Goal: Feedback & Contribution: Leave review/rating

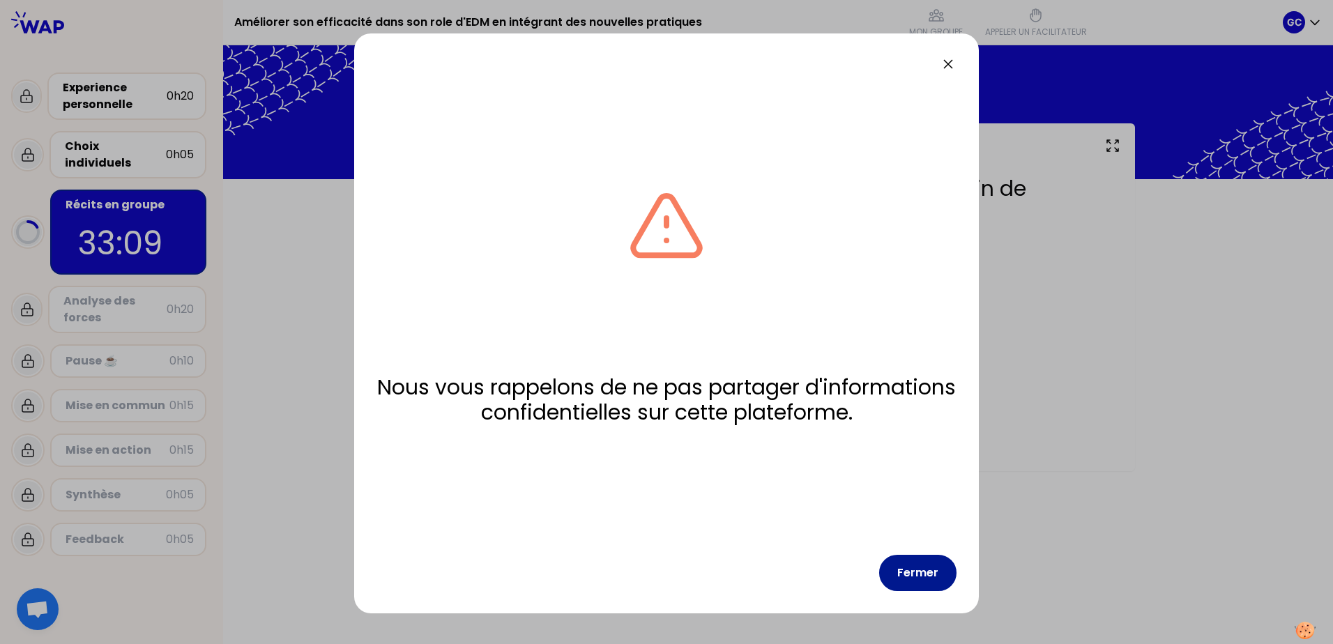
click at [910, 575] on button "Fermer" at bounding box center [917, 573] width 77 height 36
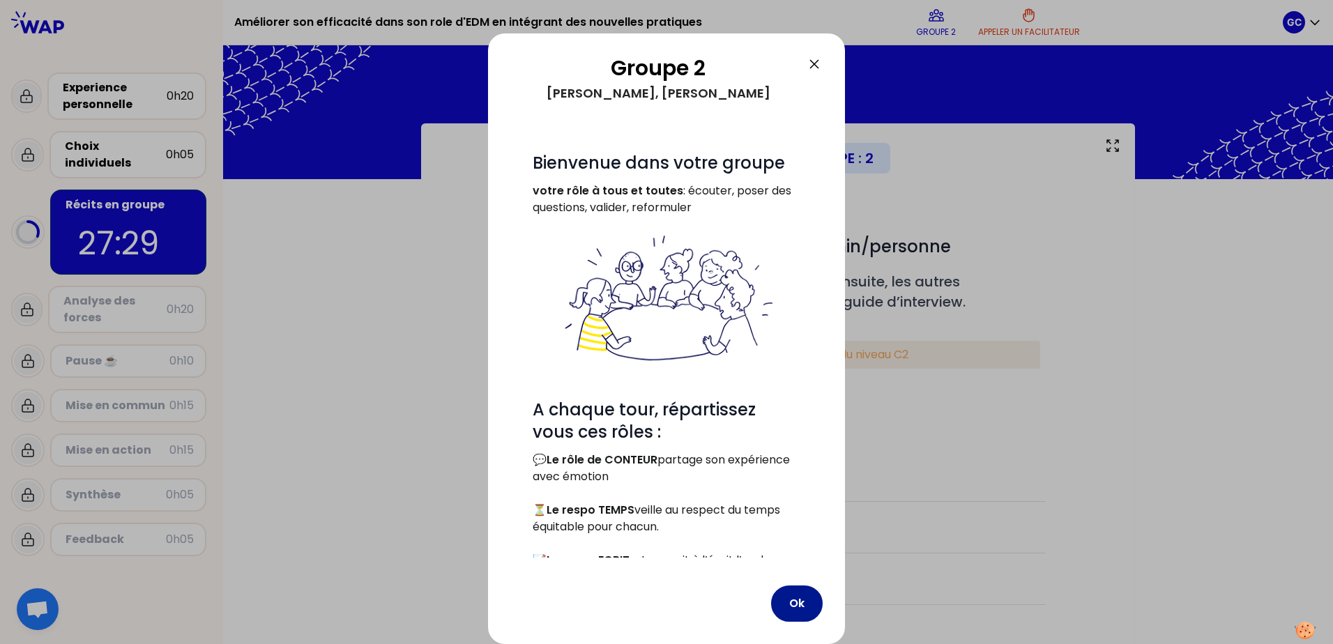
click at [794, 586] on button "Ok" at bounding box center [797, 604] width 52 height 36
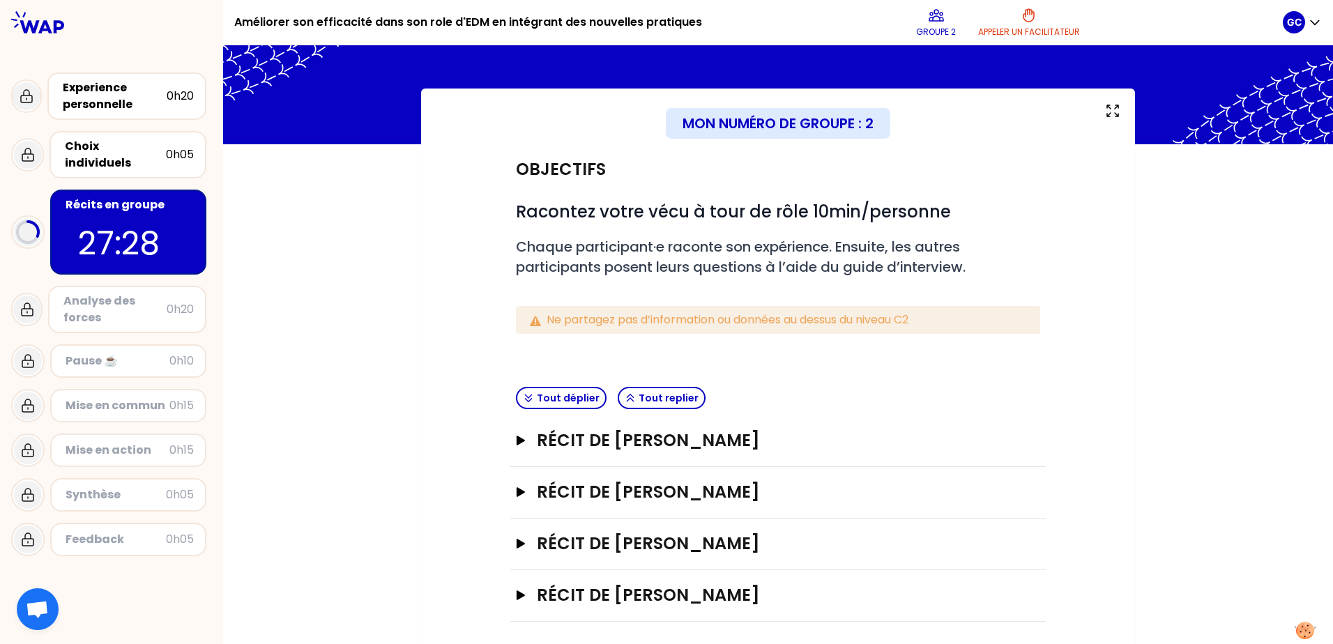
scroll to position [40, 0]
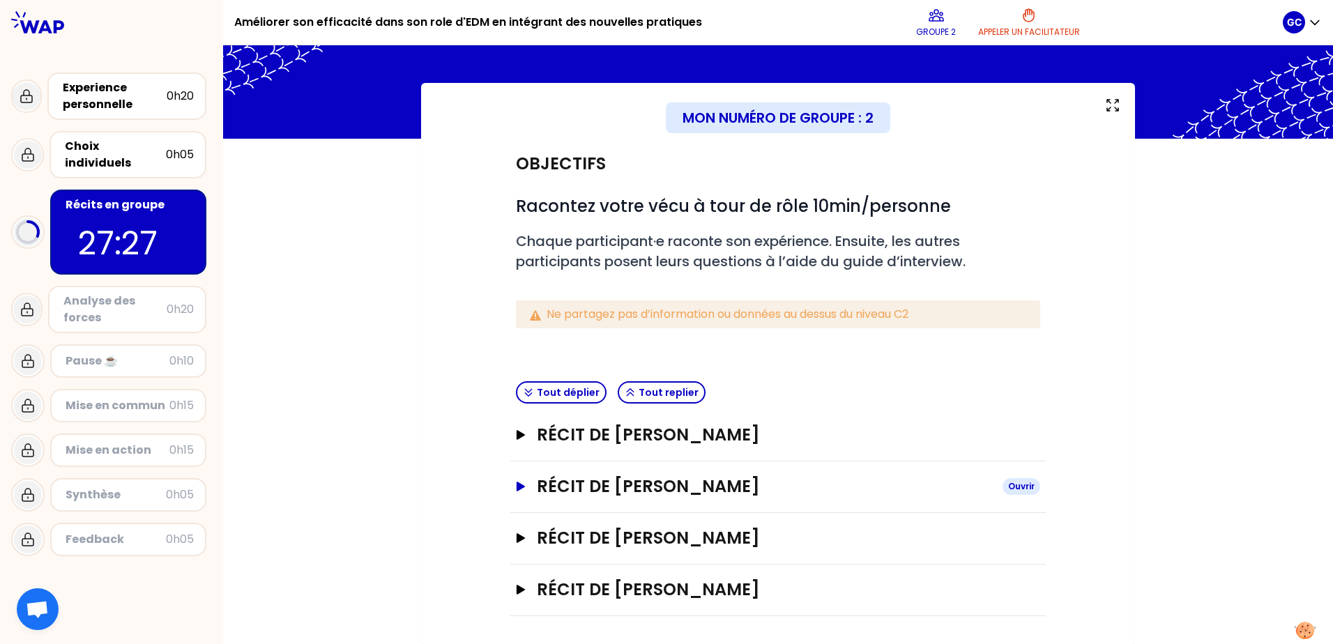
click at [517, 485] on icon "button" at bounding box center [521, 487] width 8 height 10
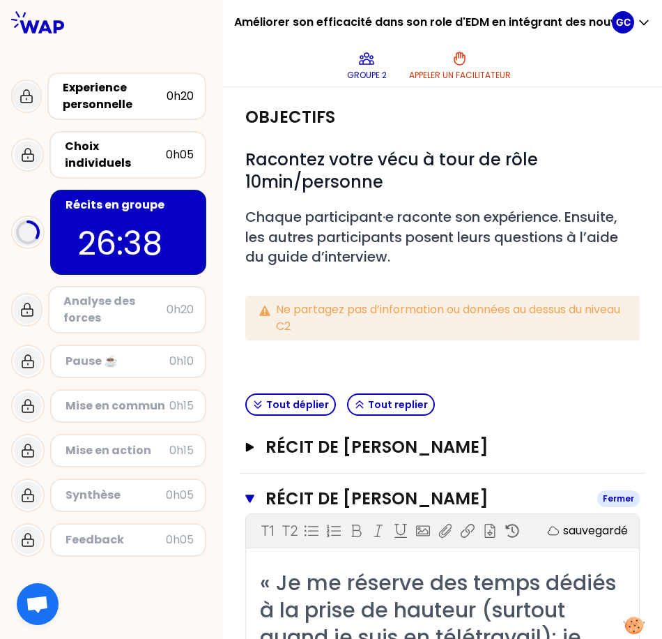
scroll to position [279, 0]
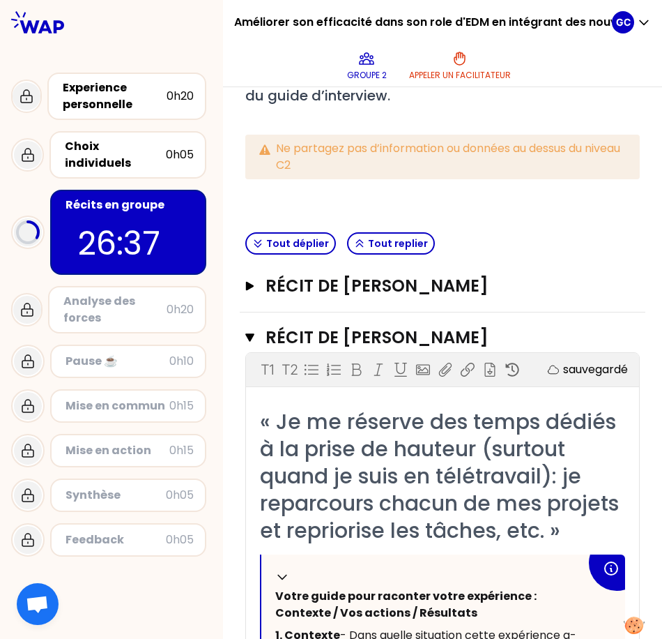
drag, startPoint x: 255, startPoint y: 348, endPoint x: 252, endPoint y: 310, distance: 37.8
click at [254, 345] on button "Récit de [PERSON_NAME] DU CHESNE Fermer" at bounding box center [442, 337] width 395 height 22
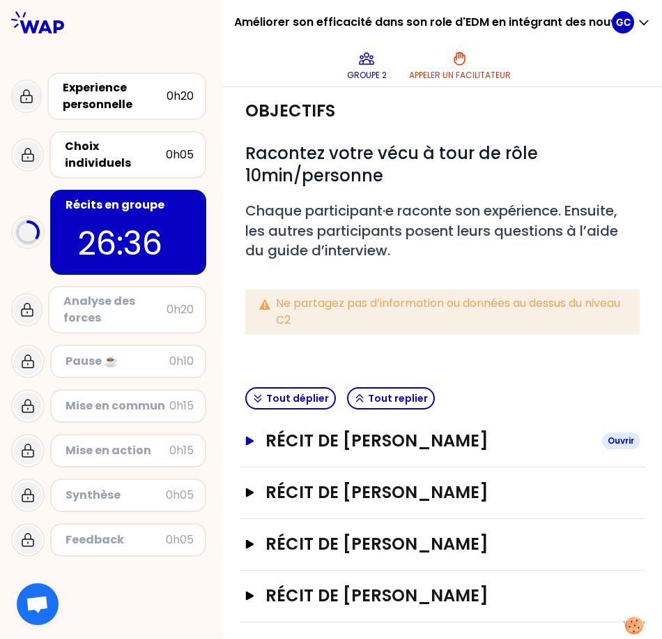
click at [259, 430] on button "Récit de [PERSON_NAME]" at bounding box center [442, 441] width 395 height 22
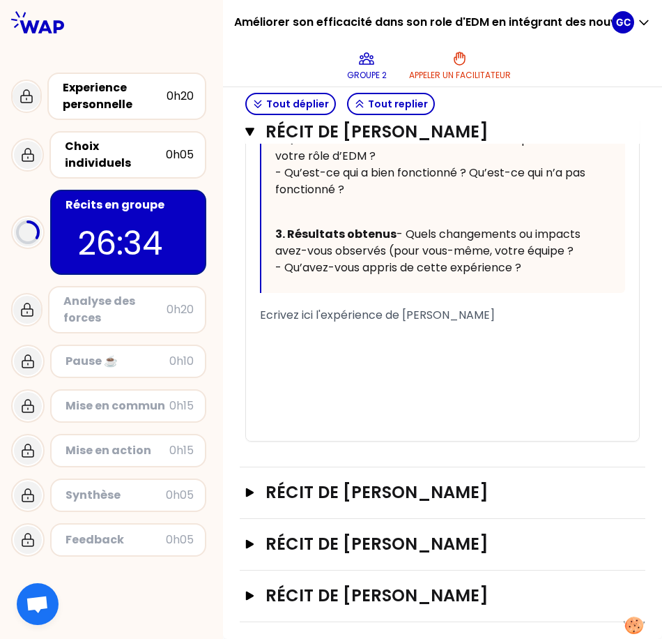
scroll to position [832, 0]
click at [244, 546] on div "Récit de [PERSON_NAME] Ouvrir" at bounding box center [443, 545] width 406 height 52
click at [250, 541] on icon "button" at bounding box center [250, 544] width 8 height 9
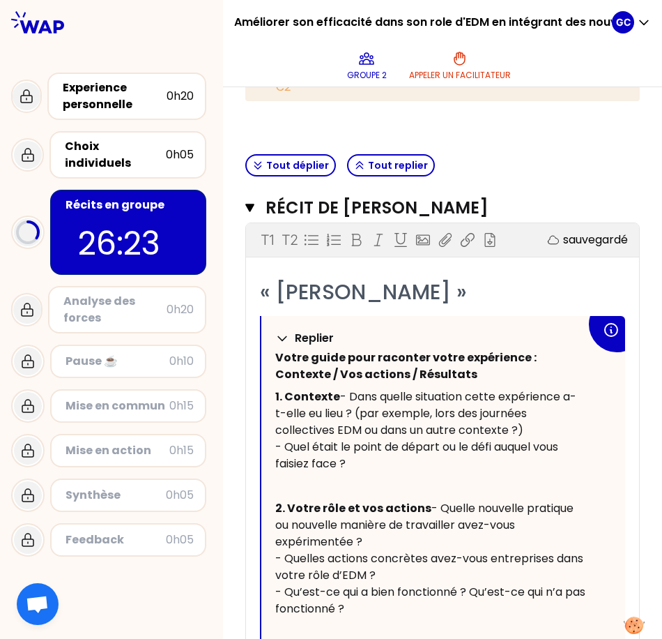
scroll to position [358, 0]
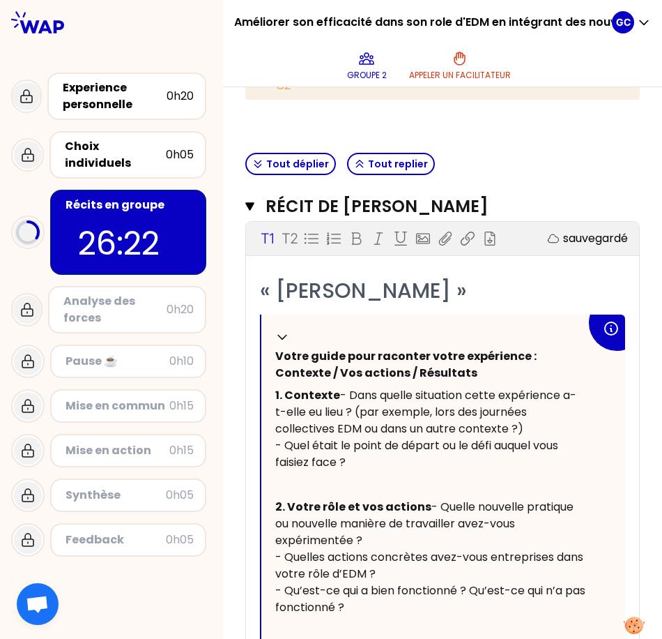
drag, startPoint x: 510, startPoint y: 289, endPoint x: 518, endPoint y: 291, distance: 7.8
click at [511, 289] on div "« [PERSON_NAME] »" at bounding box center [442, 290] width 365 height 27
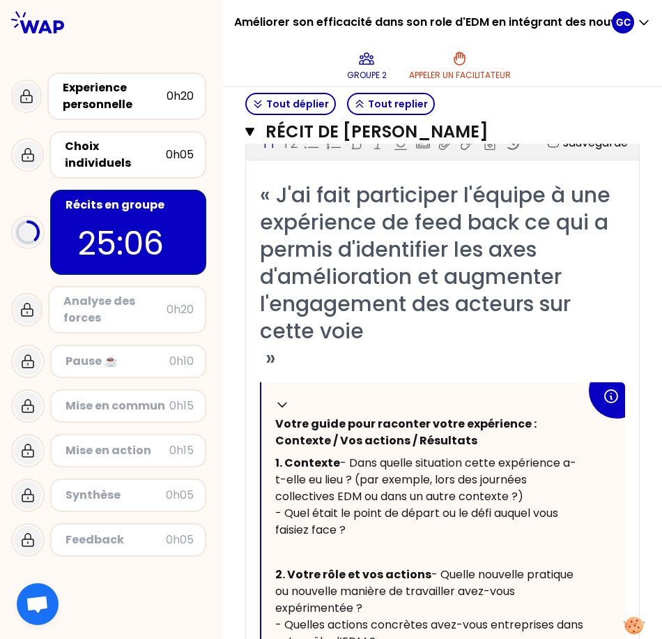
scroll to position [1269, 0]
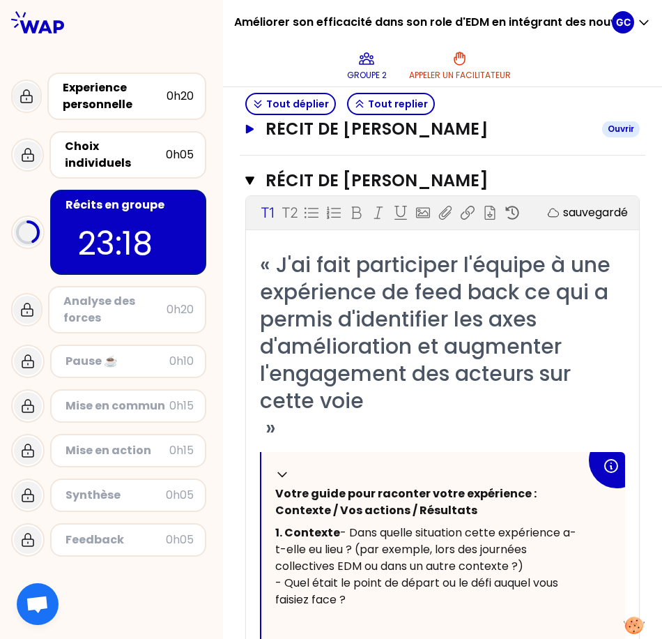
click at [250, 140] on button "Récit de [PERSON_NAME]" at bounding box center [442, 129] width 395 height 22
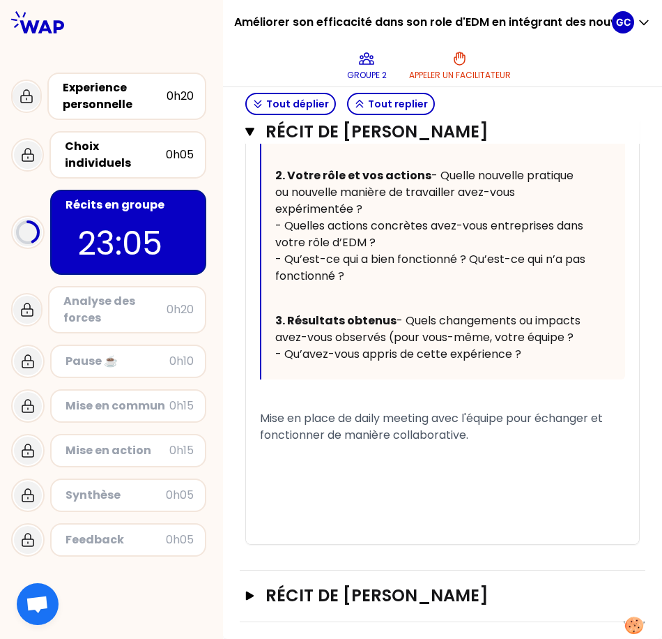
scroll to position [2766, 0]
click at [243, 600] on div "Récit de [PERSON_NAME]" at bounding box center [443, 596] width 406 height 52
click at [252, 597] on icon "button" at bounding box center [250, 595] width 8 height 9
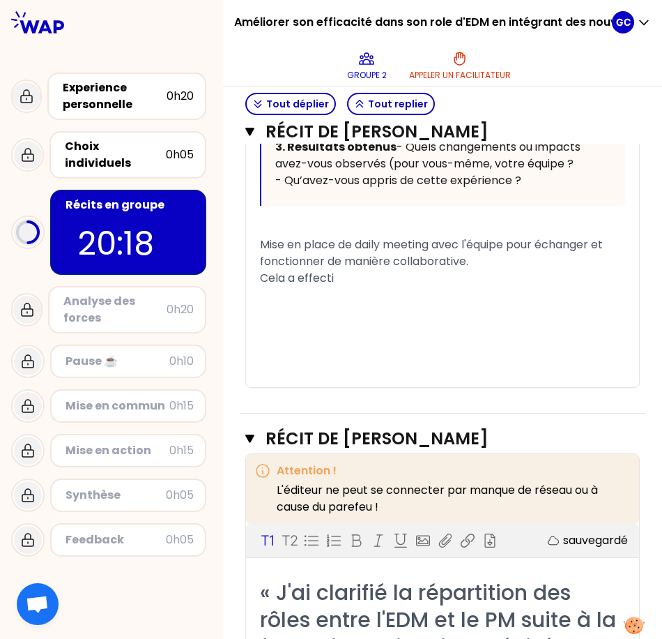
scroll to position [2902, 0]
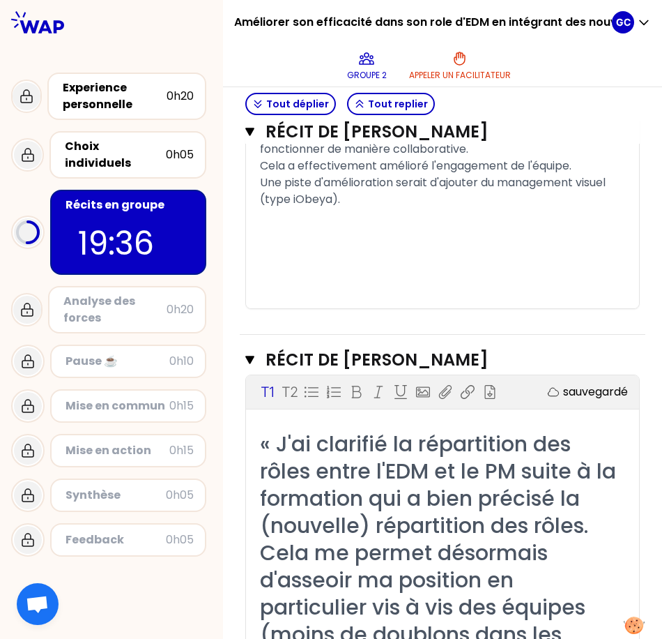
click at [383, 208] on div "Une piste d'amélioration serait d'ajouter du management visuel (type iObeya)." at bounding box center [442, 190] width 365 height 33
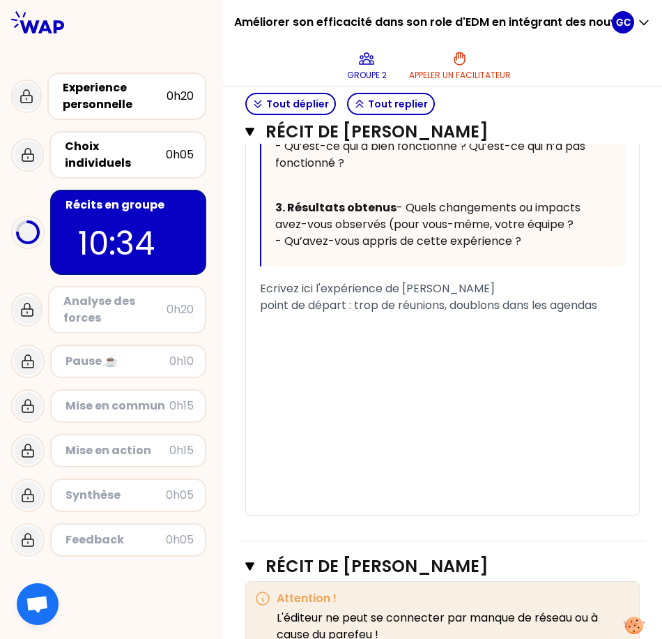
scroll to position [949, 0]
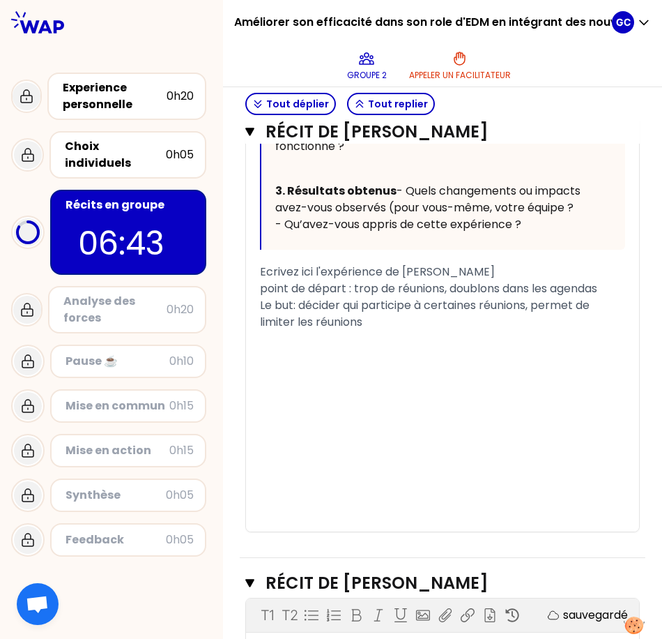
click at [469, 381] on div "﻿" at bounding box center [442, 372] width 365 height 17
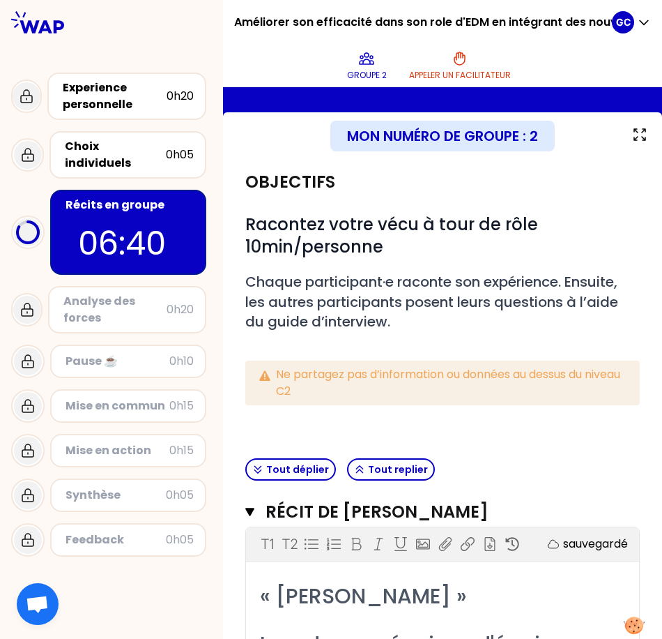
scroll to position [0, 0]
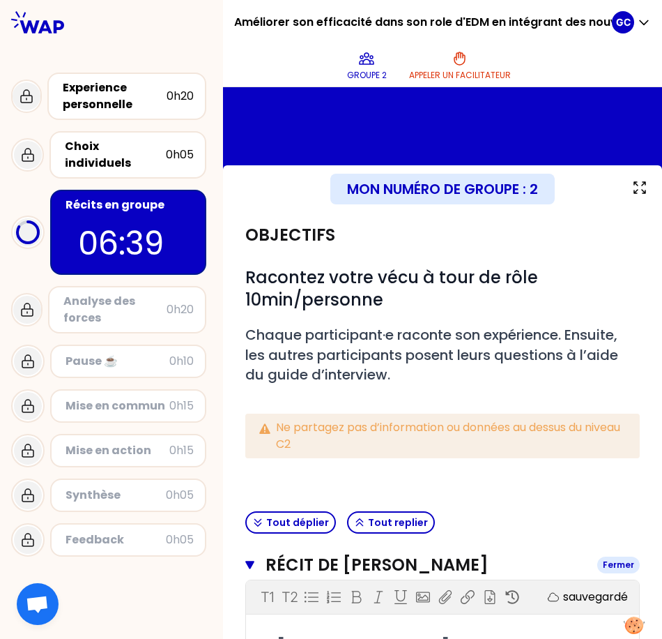
click at [251, 564] on icon "button" at bounding box center [249, 565] width 9 height 8
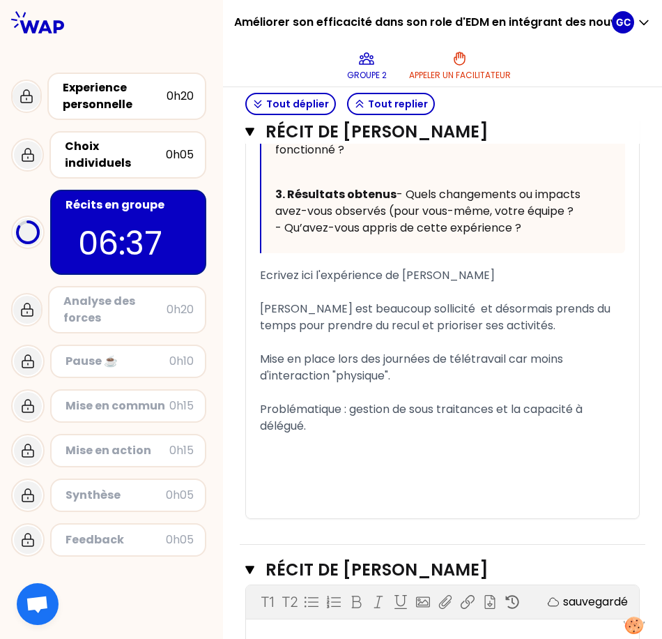
scroll to position [976, 0]
click at [256, 137] on button "Récit de [PERSON_NAME] DU CHESNE Fermer" at bounding box center [442, 132] width 395 height 22
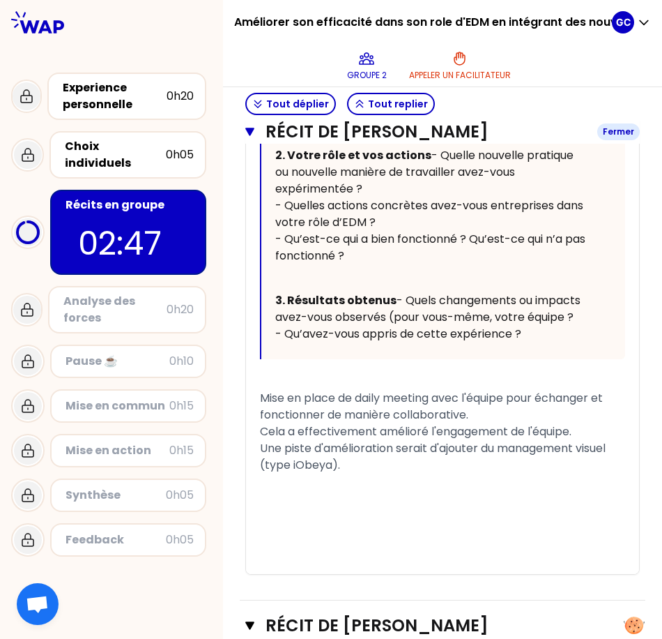
click at [248, 138] on button "Récit de [PERSON_NAME] Fermer" at bounding box center [442, 132] width 395 height 22
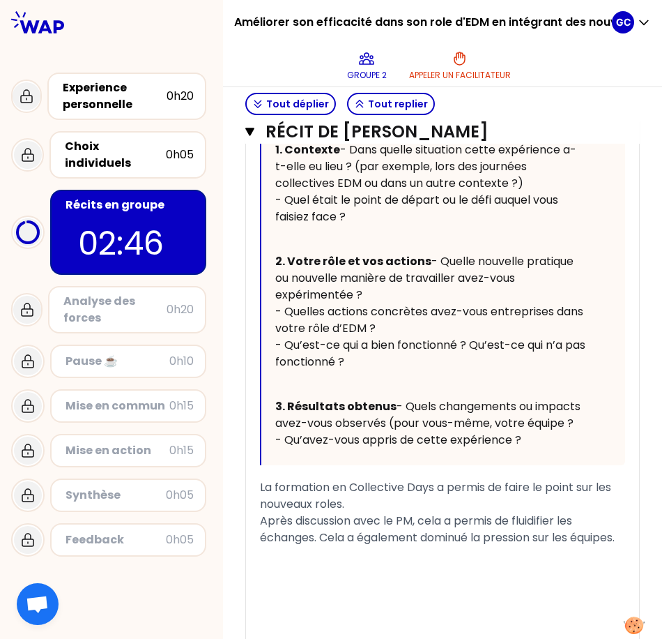
click at [248, 138] on button "Récit de [PERSON_NAME]" at bounding box center [442, 132] width 395 height 22
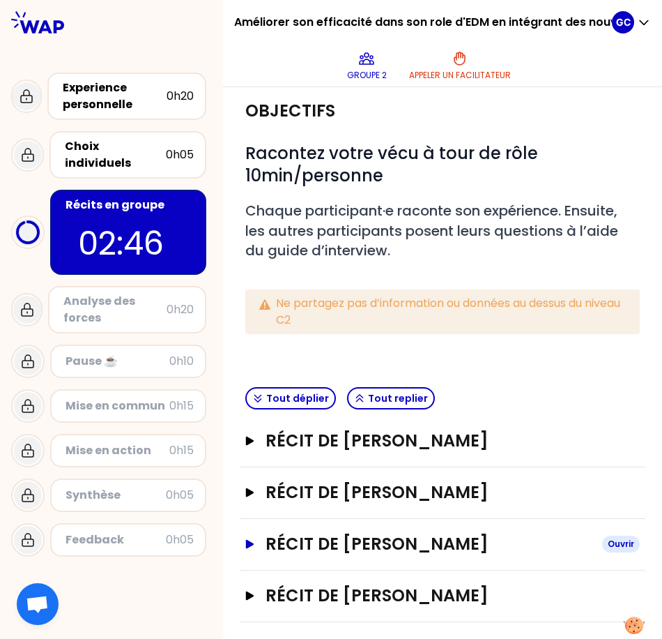
scroll to position [146, 0]
click at [448, 593] on h3 "Récit de [PERSON_NAME]" at bounding box center [429, 595] width 326 height 22
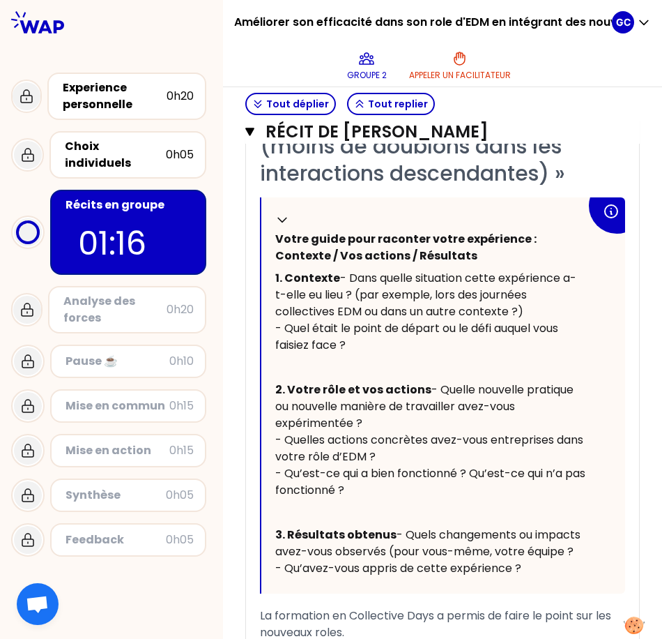
scroll to position [852, 0]
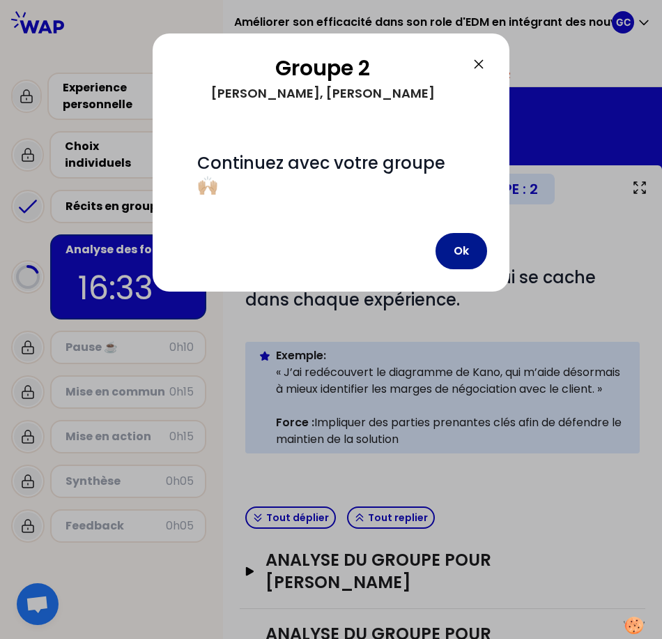
click at [465, 247] on button "Ok" at bounding box center [462, 251] width 52 height 36
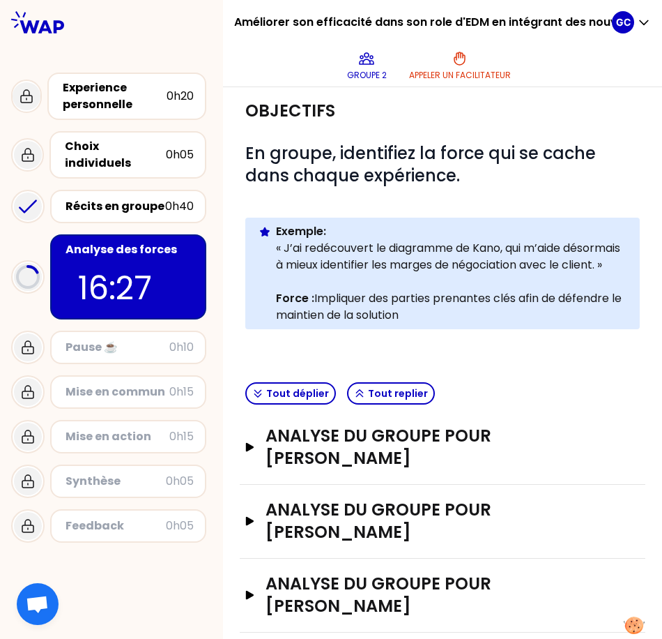
scroll to position [109, 0]
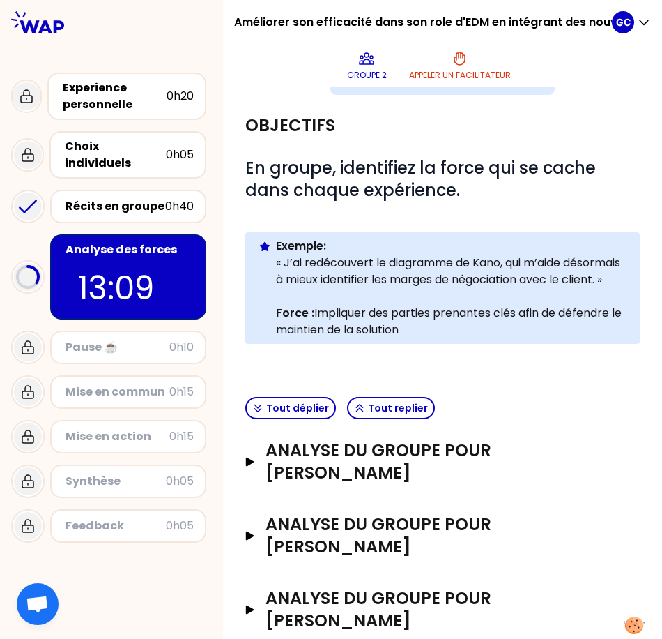
click at [144, 264] on p "13:09" at bounding box center [128, 288] width 100 height 49
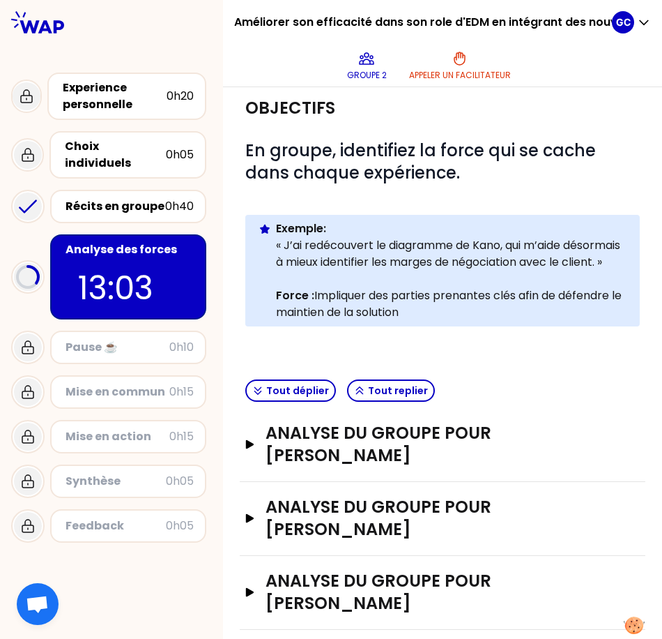
scroll to position [225, 0]
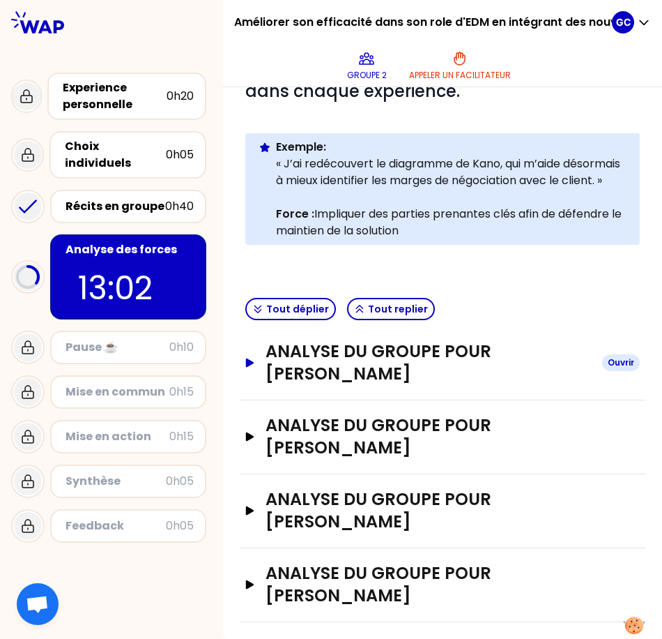
click at [531, 364] on h3 "Analyse du groupe pour [PERSON_NAME]" at bounding box center [429, 362] width 326 height 45
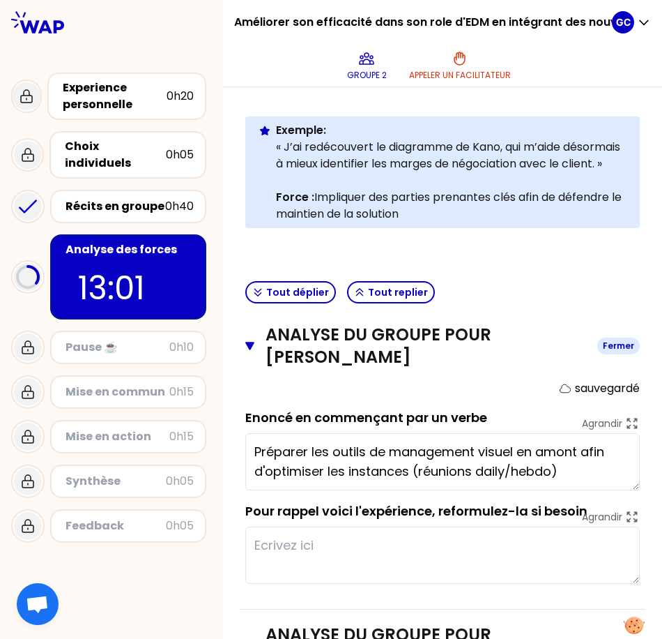
click at [531, 364] on h3 "Analyse du groupe pour [PERSON_NAME]" at bounding box center [426, 346] width 321 height 45
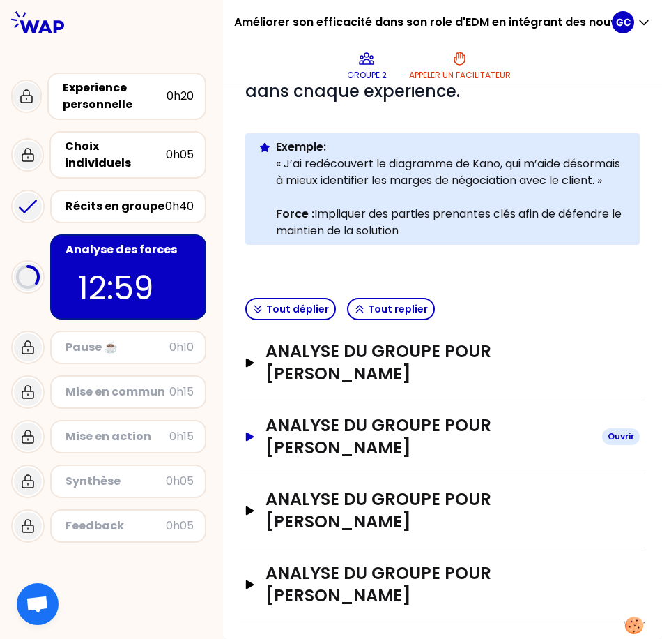
click at [458, 430] on h3 "Analyse du groupe pour [PERSON_NAME]" at bounding box center [429, 436] width 326 height 45
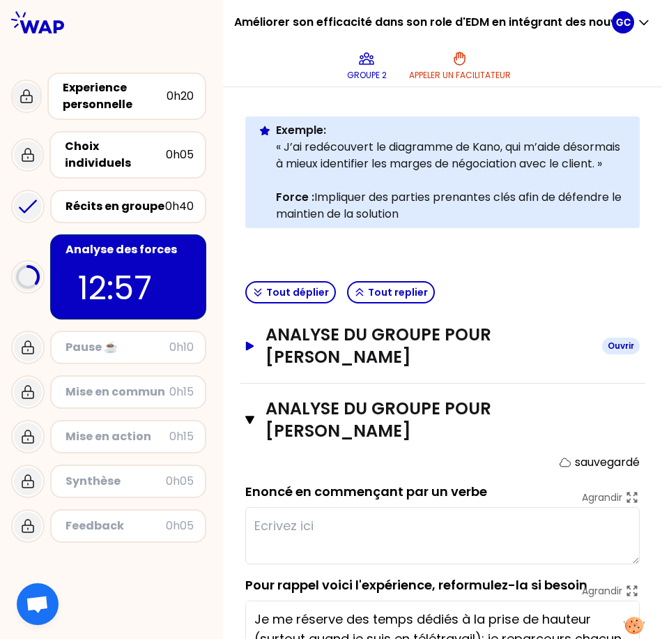
click at [543, 362] on h3 "Analyse du groupe pour [PERSON_NAME]" at bounding box center [429, 346] width 326 height 45
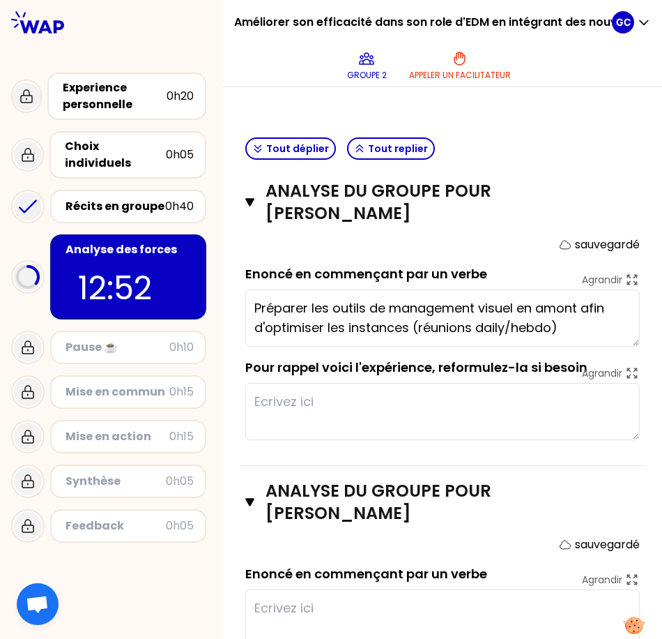
scroll to position [351, 0]
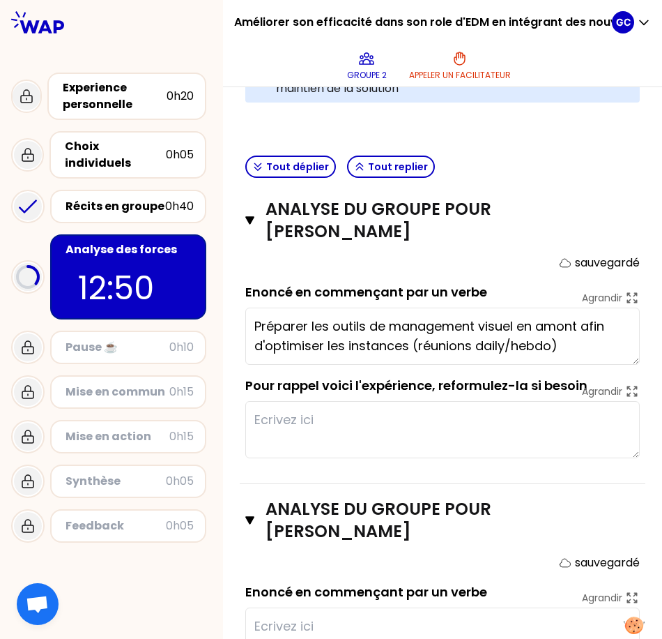
click at [332, 434] on textarea at bounding box center [442, 429] width 395 height 57
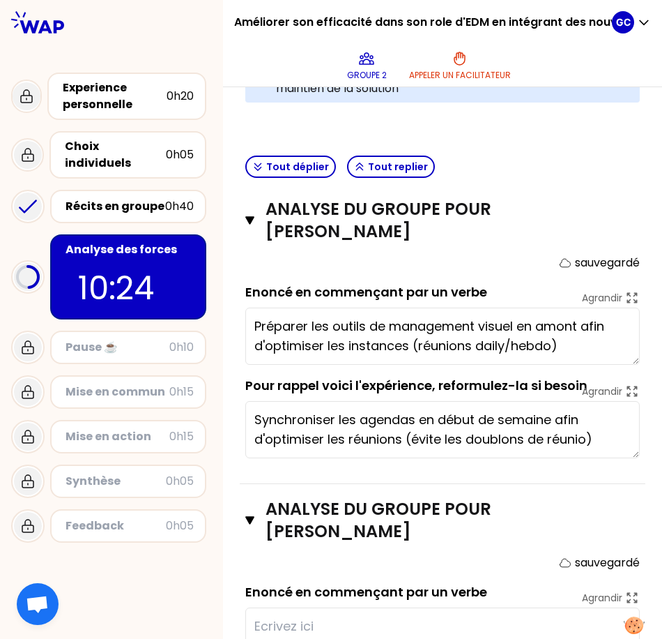
type textarea "Synchroniser les agendas en début de semaine afin d'optimiser les réunions (évi…"
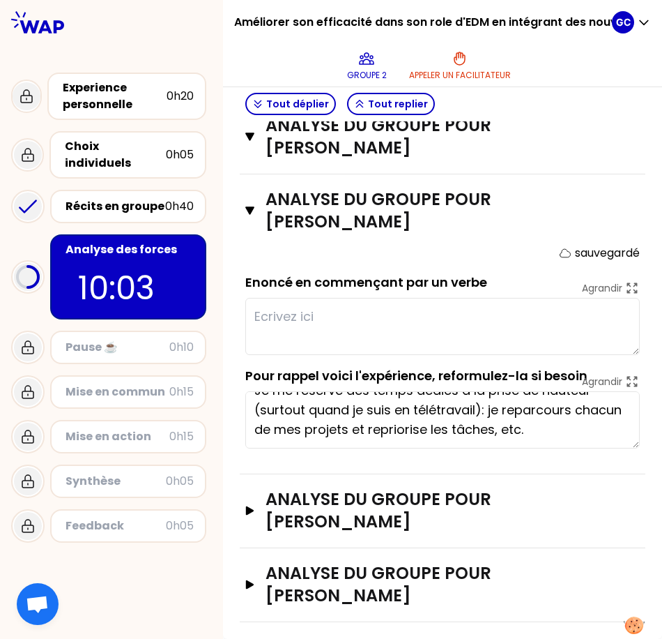
scroll to position [0, 0]
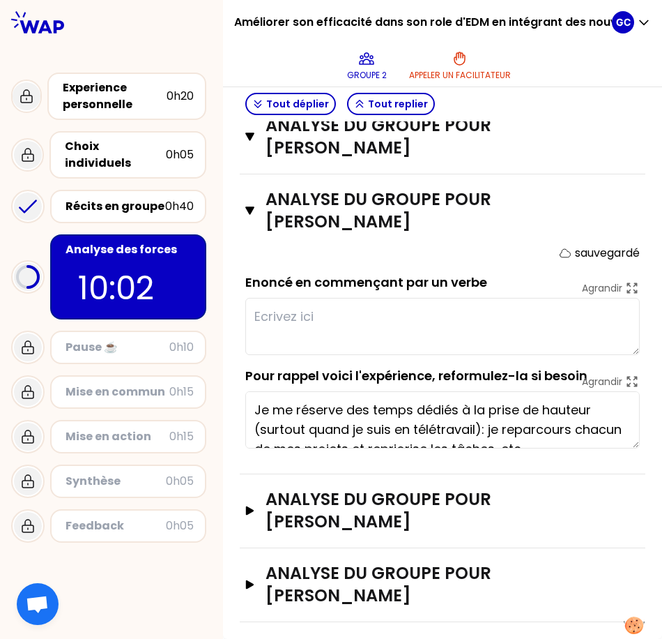
drag, startPoint x: 502, startPoint y: 419, endPoint x: 275, endPoint y: 407, distance: 227.0
click at [275, 407] on textarea "Je me réserve des temps dédiés à la prise de hauteur (surtout quand je suis en …" at bounding box center [442, 419] width 395 height 57
click at [280, 328] on textarea at bounding box center [442, 326] width 395 height 57
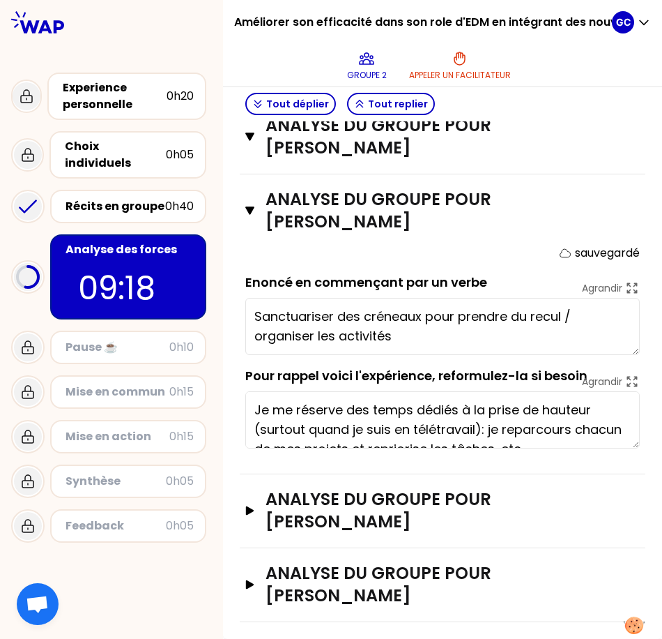
type textarea "Sanctuariser des créneaux pour prendre du recul / organiser les activités."
click at [301, 496] on h3 "Analyse du groupe pour [PERSON_NAME]" at bounding box center [429, 510] width 326 height 45
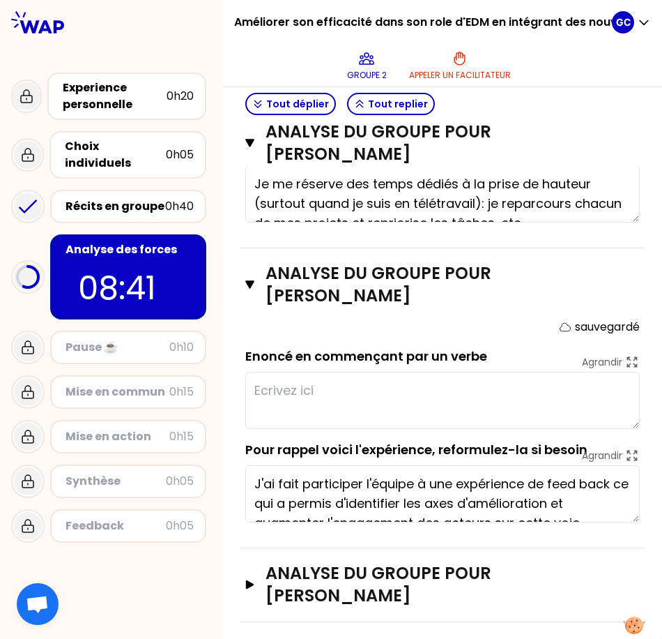
drag, startPoint x: 280, startPoint y: 482, endPoint x: 480, endPoint y: 492, distance: 200.4
click at [480, 492] on textarea "J'ai fait participer l'équipe à une expérience de feed back ce qui a permis d'i…" at bounding box center [442, 493] width 395 height 57
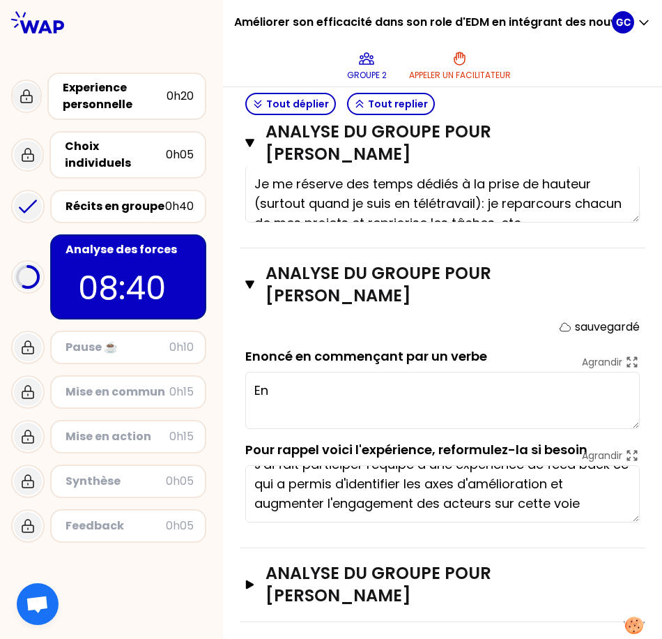
scroll to position [39, 0]
drag, startPoint x: 354, startPoint y: 505, endPoint x: 419, endPoint y: 515, distance: 65.7
click at [419, 515] on textarea "J'ai fait participer l'équipe à une expérience de feed back ce qui a permis d'i…" at bounding box center [442, 493] width 395 height 57
click at [554, 510] on textarea "J'ai fait participer l'équipe à une expérience de feed back ce qui a permis d'i…" at bounding box center [442, 493] width 395 height 57
click at [529, 395] on textarea "Engager les équipes en mettant en plav" at bounding box center [442, 400] width 395 height 57
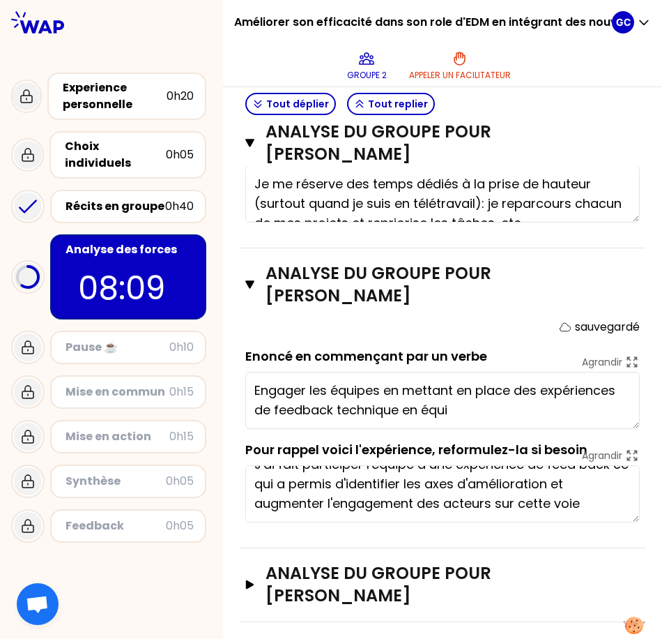
type textarea "Engager les équipes en mettant en place des expériences de feedback technique e…"
click at [491, 582] on h3 "Analyse du groupe pour [PERSON_NAME]" at bounding box center [429, 584] width 326 height 45
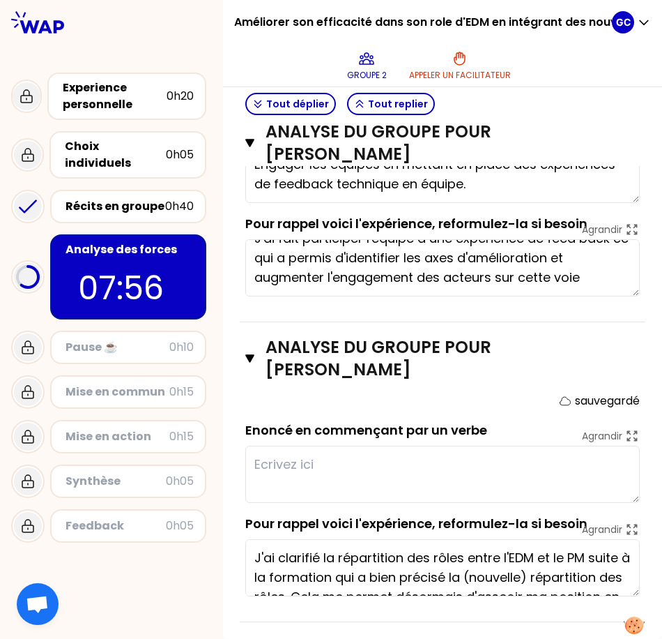
scroll to position [78, 0]
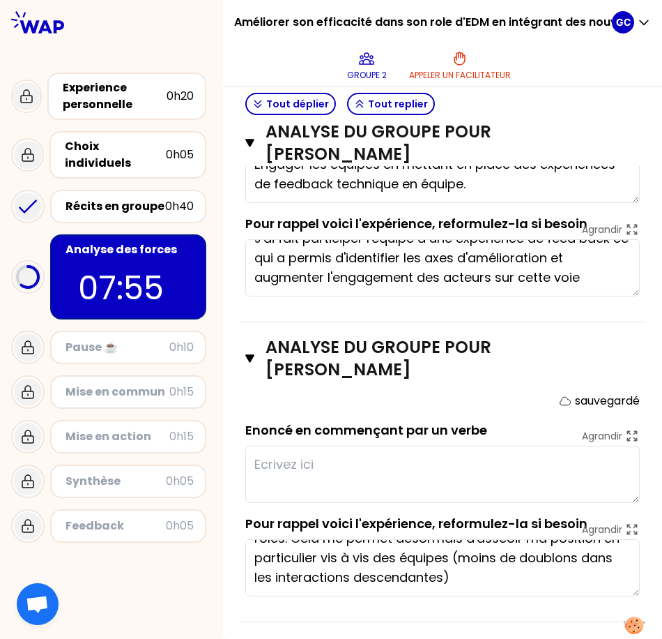
drag, startPoint x: 427, startPoint y: 561, endPoint x: 430, endPoint y: 546, distance: 14.9
click at [430, 546] on textarea "J'ai clarifié la répartition des rôles entre l'EDM et le PM suite à la formatio…" at bounding box center [442, 567] width 395 height 57
click at [380, 584] on textarea "J'ai clarifié la répartition des rôles entre l'EDM et le PM suite à la formatio…" at bounding box center [442, 567] width 395 height 57
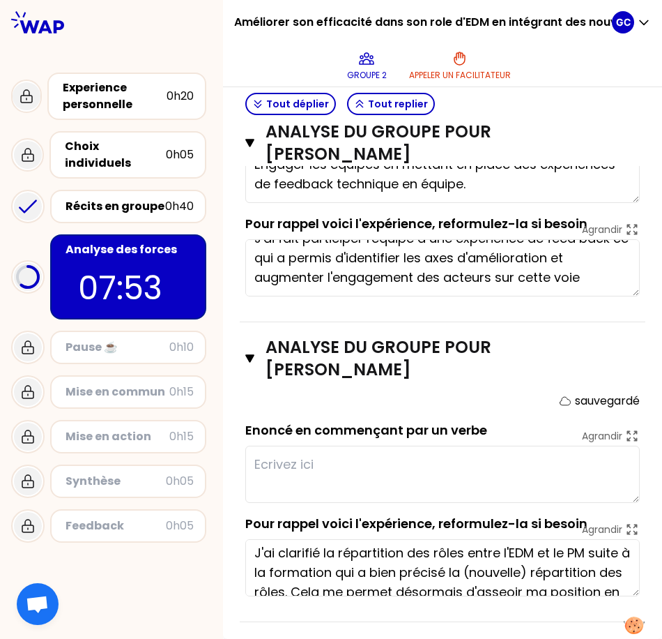
scroll to position [0, 0]
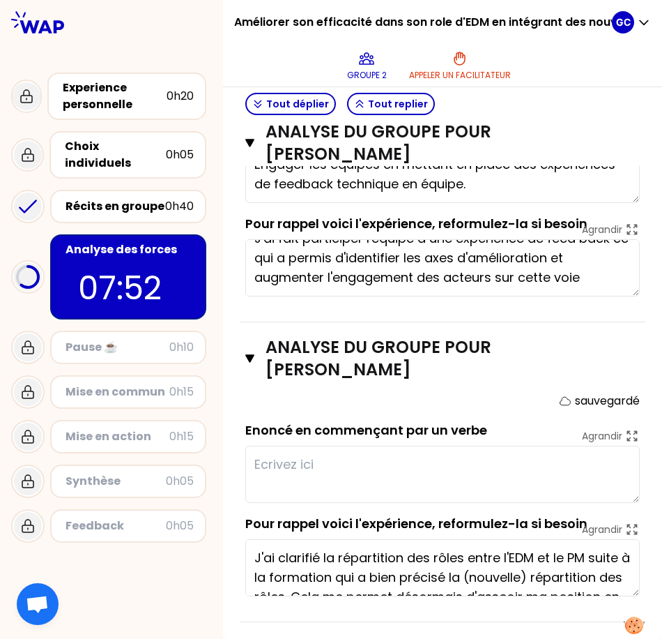
drag, startPoint x: 371, startPoint y: 583, endPoint x: 234, endPoint y: 559, distance: 139.5
click at [267, 474] on textarea at bounding box center [442, 474] width 395 height 57
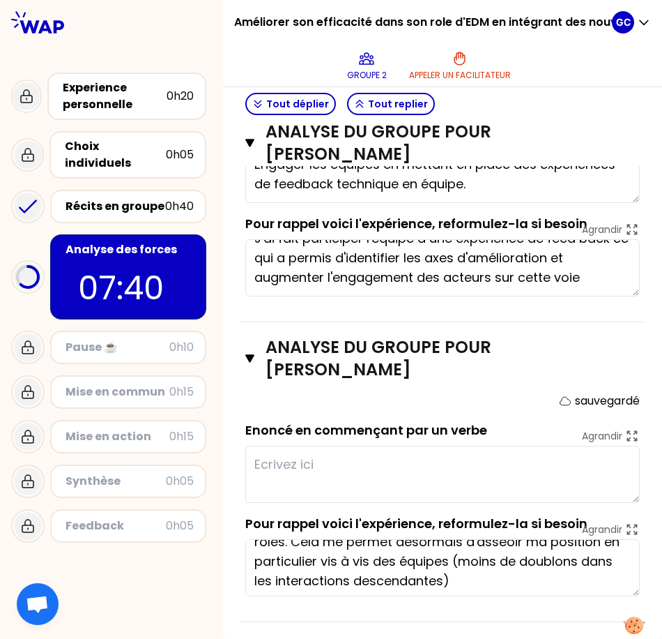
scroll to position [56, 0]
click at [490, 475] on textarea at bounding box center [442, 474] width 395 height 57
type textarea "C"
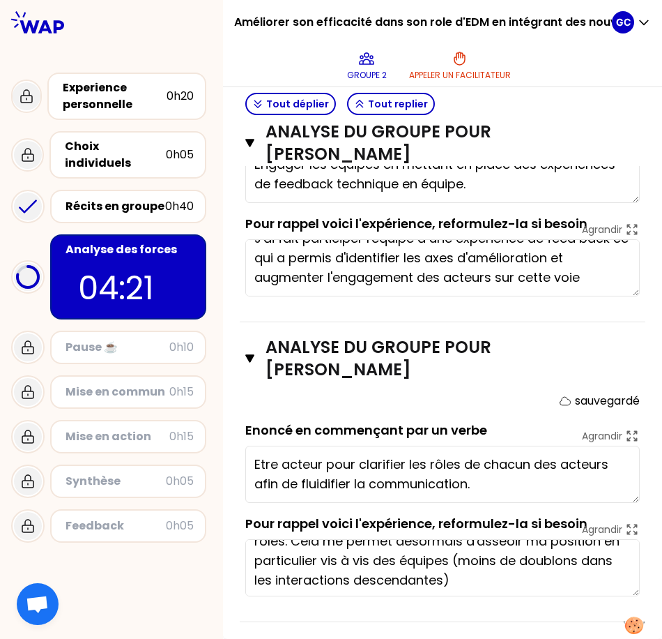
type textarea "Etre acteur pour clarifier les rôles de chacun afin de fluidifier la communicat…"
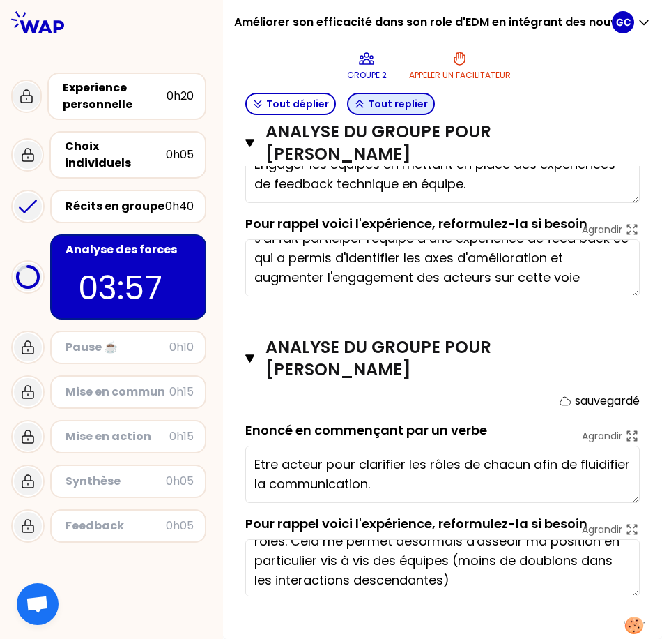
click at [404, 99] on button "Tout replier" at bounding box center [391, 104] width 88 height 22
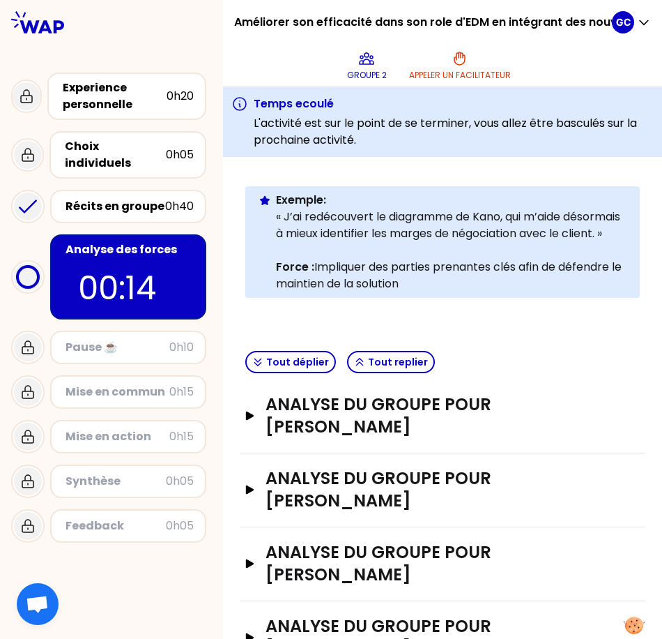
scroll to position [295, 0]
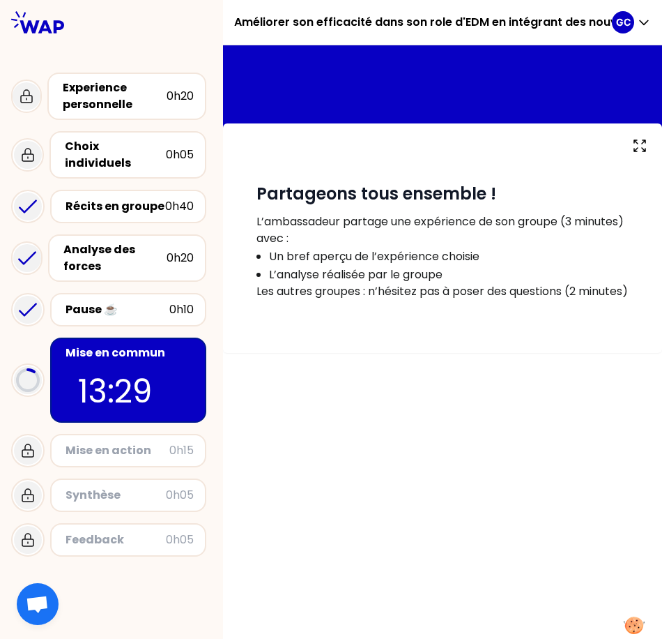
click at [432, 353] on div "# Partageons tous ensemble ! L’ambassadeur partage une expérience de son groupe…" at bounding box center [442, 237] width 439 height 229
click at [107, 245] on div "Analyse des forces" at bounding box center [114, 257] width 103 height 33
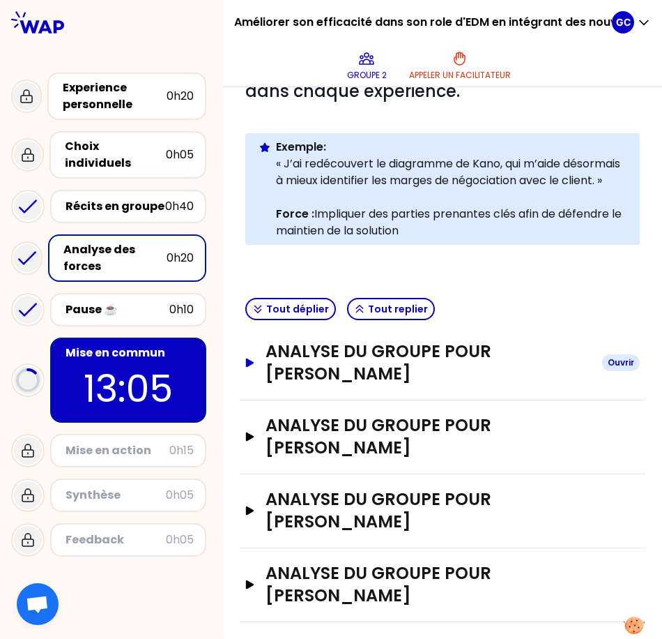
scroll to position [225, 0]
click at [398, 368] on h3 "Analyse du groupe pour [PERSON_NAME]" at bounding box center [429, 362] width 326 height 45
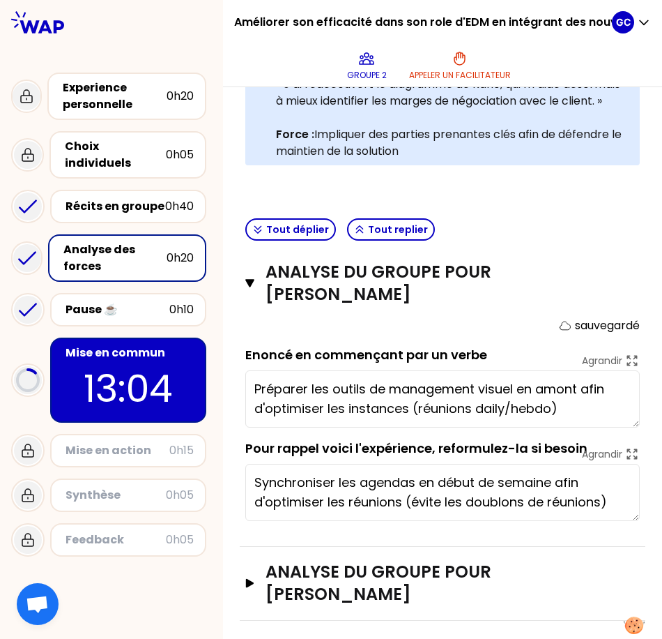
scroll to position [434, 0]
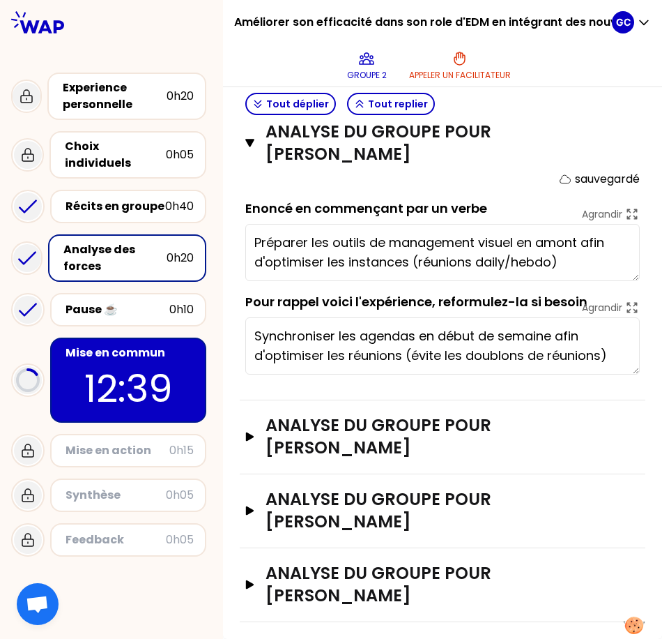
click at [139, 443] on div "Mise en action" at bounding box center [118, 450] width 104 height 17
click at [107, 361] on p "12:38" at bounding box center [128, 388] width 131 height 54
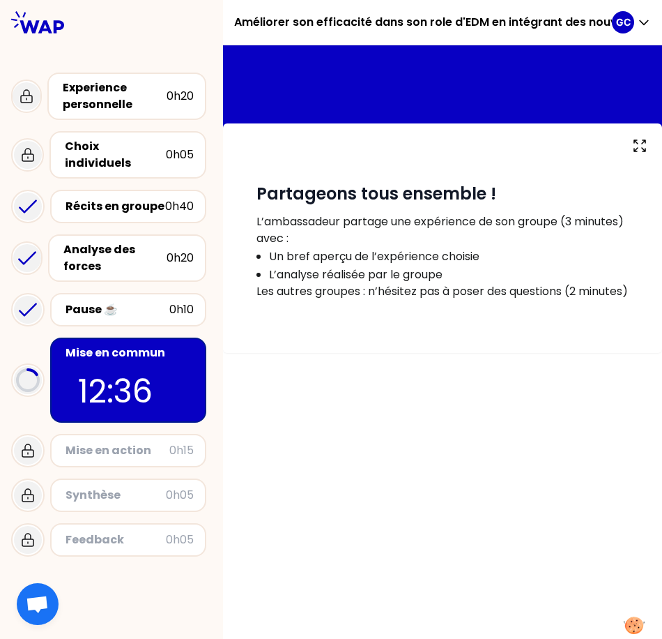
click at [404, 324] on div "# Partageons tous ensemble ! L’ambassadeur partage une expérience de son groupe…" at bounding box center [443, 237] width 384 height 176
click at [148, 370] on p "03:27" at bounding box center [128, 391] width 100 height 49
click at [520, 325] on div "# Partageons tous ensemble ! L’ambassadeur partage une expérience de son groupe…" at bounding box center [443, 237] width 384 height 176
click at [430, 294] on p "Les autres groupes : n’hésitez pas à poser des questions (2 minutes)" at bounding box center [443, 291] width 372 height 17
click at [396, 287] on p "Les autres groupes : n’hésitez pas à poser des questions (2 minutes)" at bounding box center [443, 291] width 372 height 17
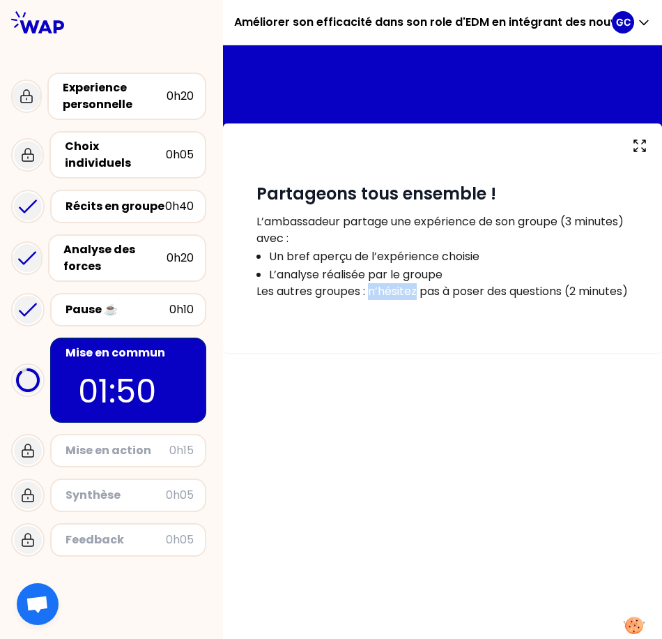
click at [396, 287] on p "Les autres groupes : n’hésitez pas à poser des questions (2 minutes)" at bounding box center [443, 291] width 372 height 17
drag, startPoint x: 396, startPoint y: 287, endPoint x: 437, endPoint y: 292, distance: 40.7
click at [437, 292] on p "Les autres groupes : n’hésitez pas à poser des questions (2 minutes)" at bounding box center [443, 291] width 372 height 17
drag, startPoint x: 437, startPoint y: 292, endPoint x: 453, endPoint y: 294, distance: 16.8
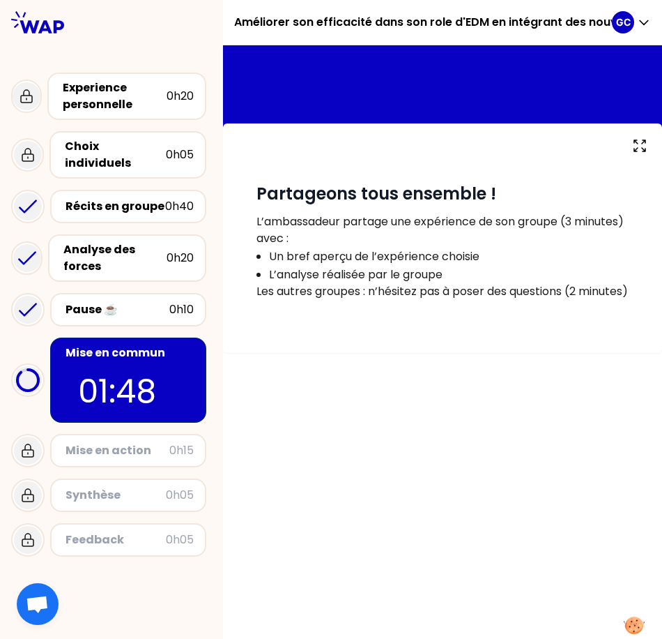
click at [453, 294] on p "Les autres groupes : n’hésitez pas à poser des questions (2 minutes)" at bounding box center [443, 291] width 372 height 17
click at [476, 294] on p "Les autres groupes : n’hésitez pas à poser des questions (2 minutes)" at bounding box center [443, 291] width 372 height 17
drag, startPoint x: 476, startPoint y: 294, endPoint x: 544, endPoint y: 294, distance: 68.3
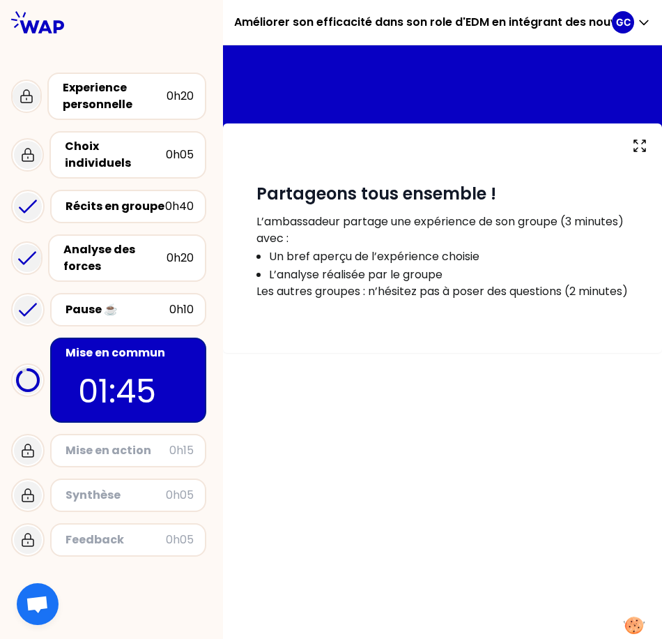
click at [544, 294] on p "Les autres groupes : n’hésitez pas à poser des questions (2 minutes)" at bounding box center [443, 291] width 372 height 17
click at [388, 294] on p "Les autres groupes : n’hésitez pas à poser des questions (2 minutes)" at bounding box center [443, 291] width 372 height 17
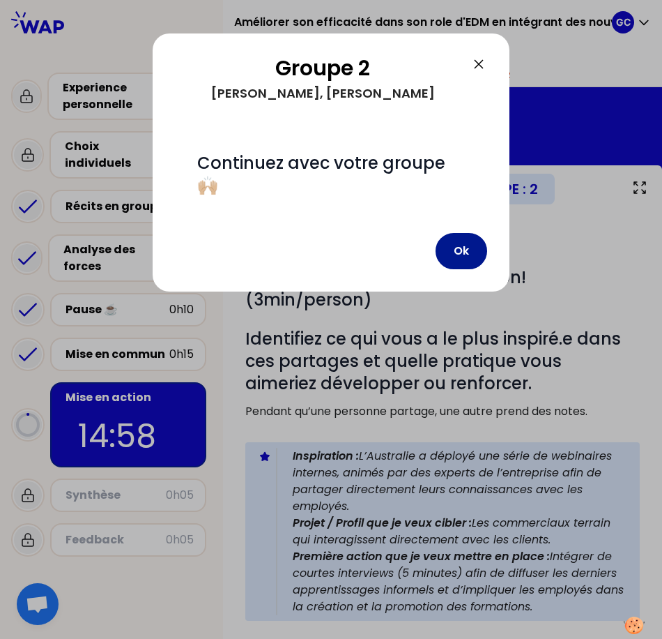
click at [451, 252] on button "Ok" at bounding box center [462, 251] width 52 height 36
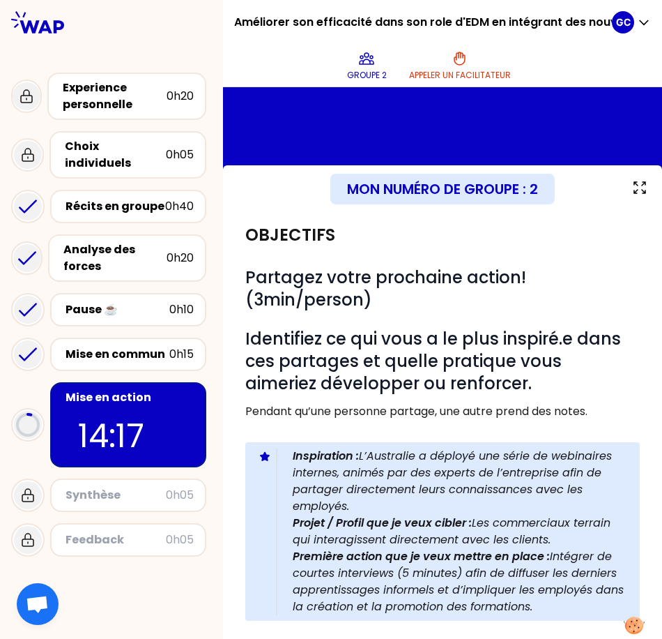
click at [125, 416] on p "14:17" at bounding box center [128, 435] width 100 height 49
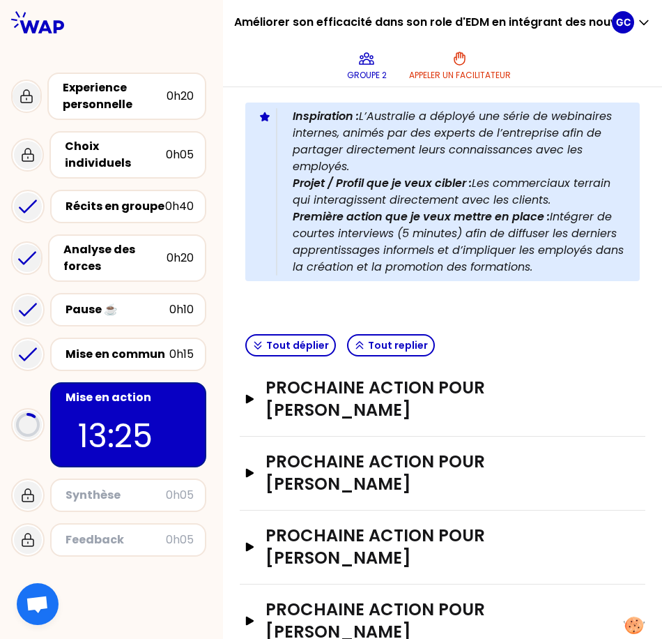
scroll to position [393, 0]
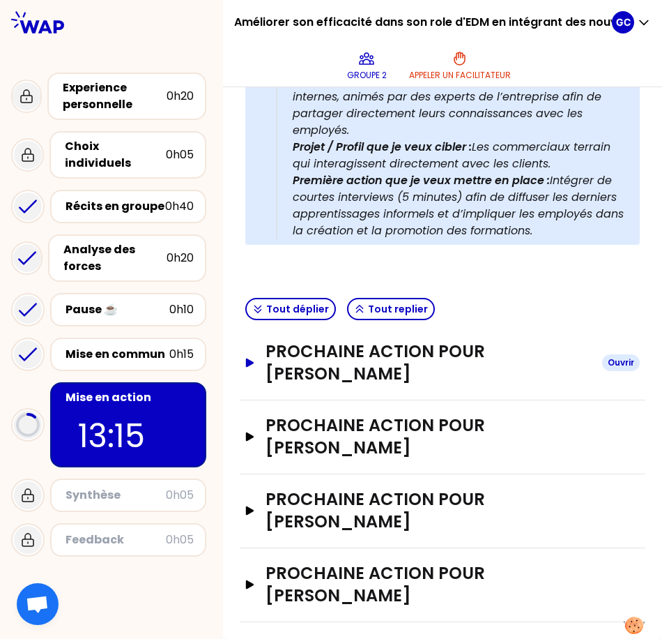
click at [497, 366] on h3 "Prochaine action pour [PERSON_NAME]" at bounding box center [429, 362] width 326 height 45
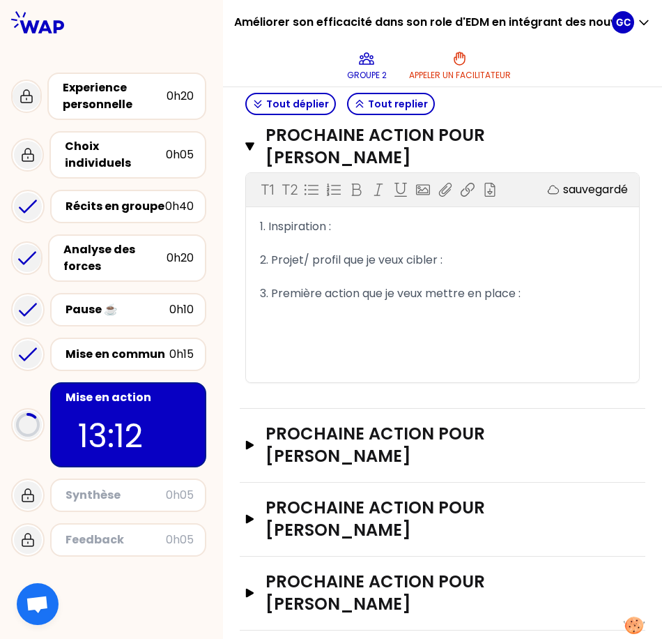
scroll to position [617, 0]
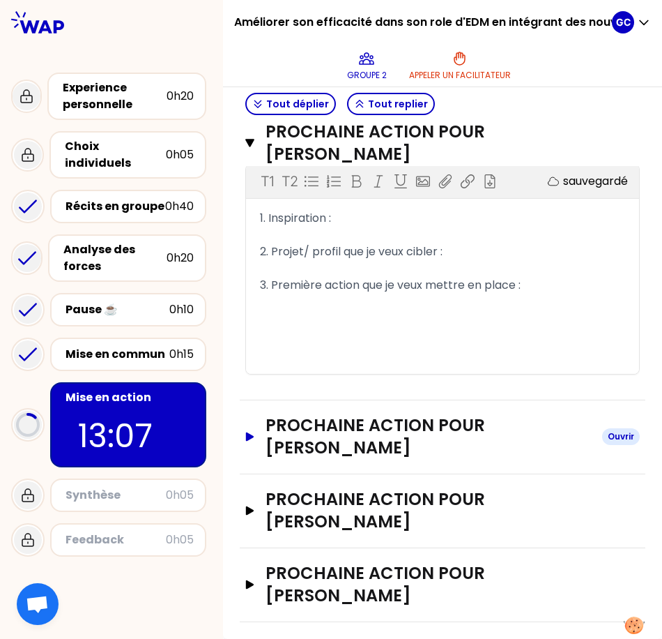
click at [603, 444] on div "Ouvrir" at bounding box center [622, 436] width 38 height 17
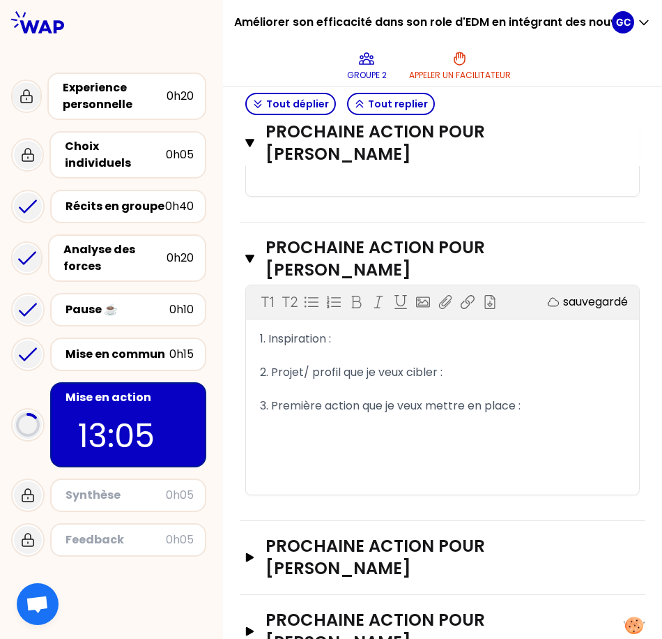
scroll to position [842, 0]
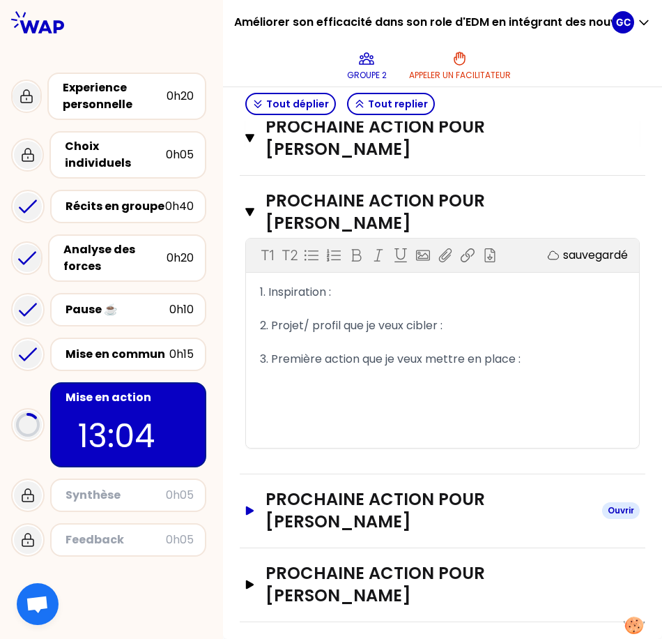
click at [570, 508] on h3 "Prochaine action pour [PERSON_NAME]" at bounding box center [429, 510] width 326 height 45
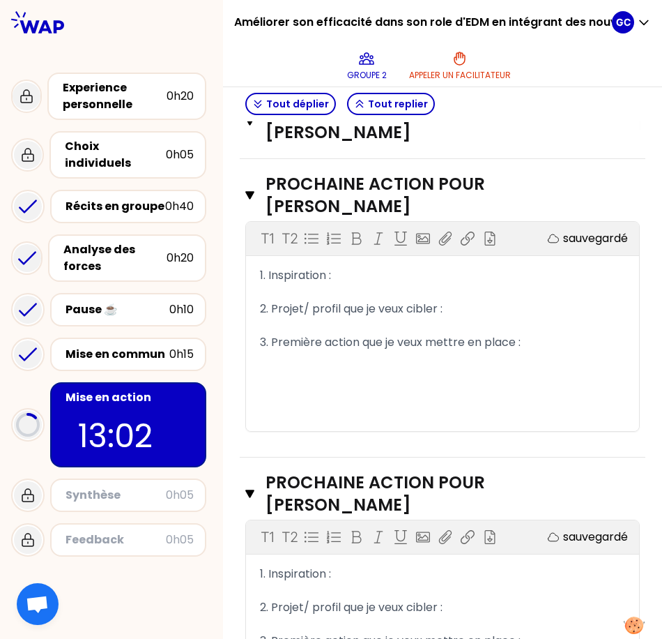
scroll to position [1066, 0]
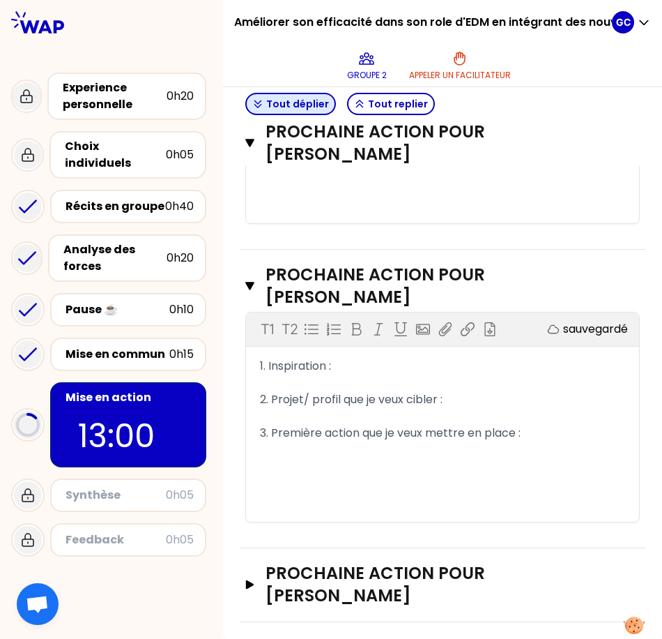
click at [306, 103] on button "Tout déplier" at bounding box center [290, 104] width 91 height 22
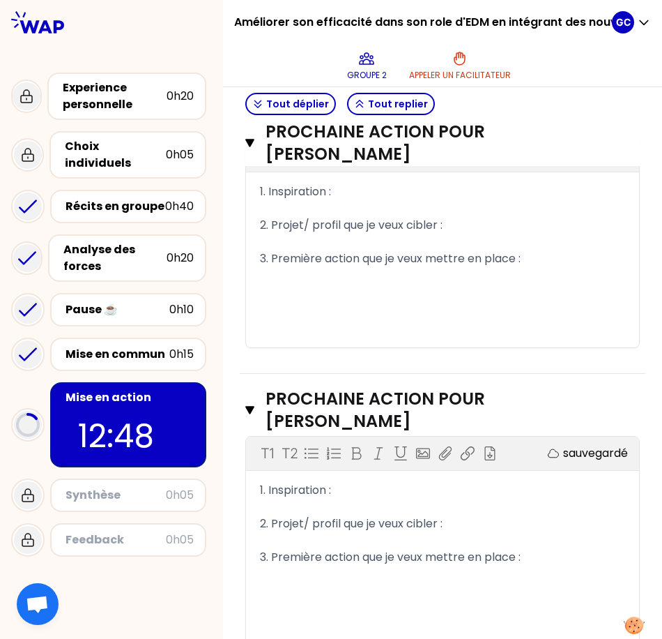
scroll to position [630, 0]
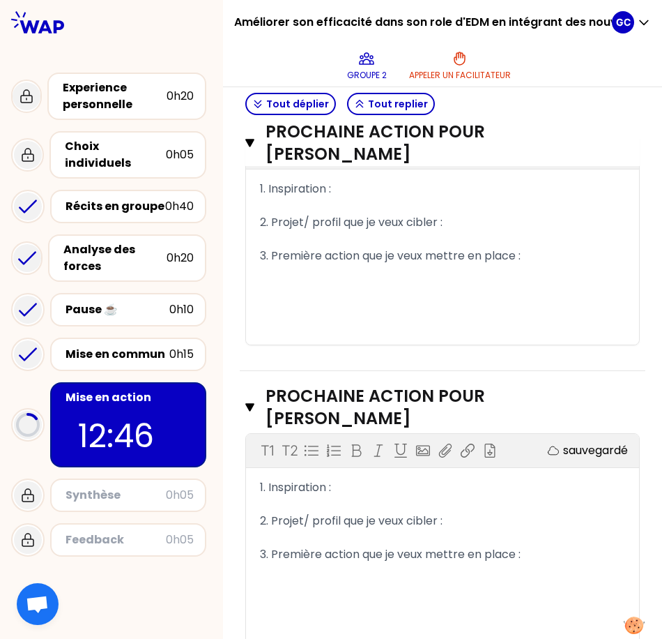
click at [529, 248] on div "﻿" at bounding box center [442, 239] width 365 height 17
click at [568, 264] on div "3. Première action que je veux mettre en place :" at bounding box center [442, 256] width 365 height 17
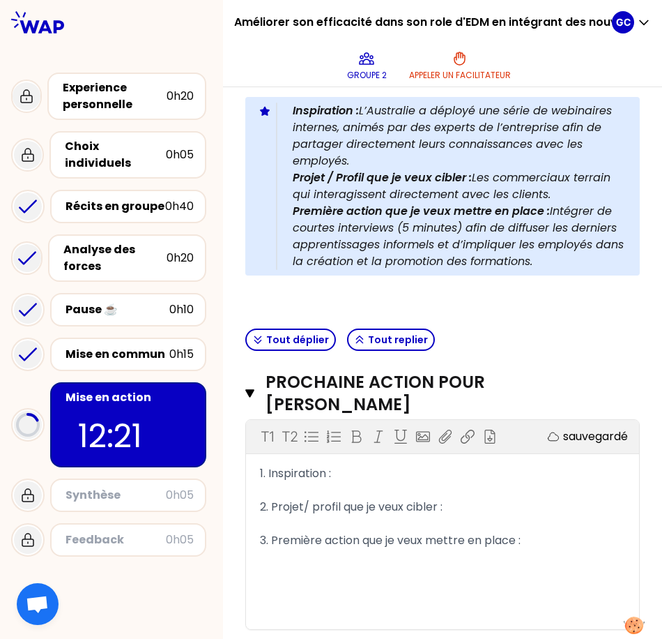
scroll to position [335, 0]
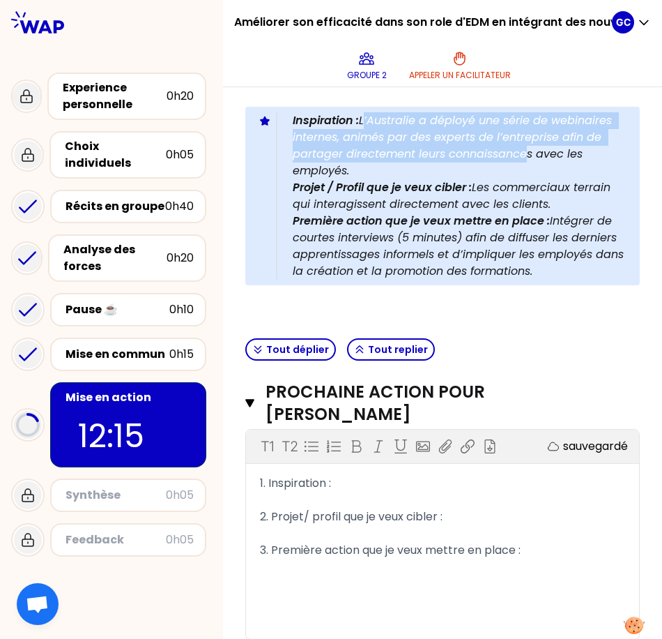
drag, startPoint x: 365, startPoint y: 113, endPoint x: 519, endPoint y: 160, distance: 161.0
click at [519, 160] on p "Inspiration : L’Australie a déployé une série de webinaires internes, animés pa…" at bounding box center [461, 145] width 336 height 67
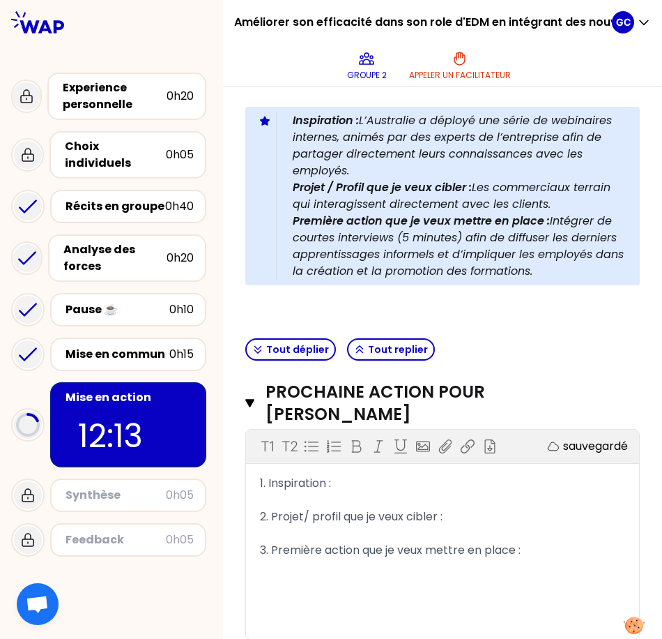
drag, startPoint x: 519, startPoint y: 160, endPoint x: 518, endPoint y: 180, distance: 20.2
click at [518, 180] on p "Projet / Profil que je veux cibler : Les commerciaux terrain qui interagissent …" at bounding box center [461, 195] width 336 height 33
drag, startPoint x: 369, startPoint y: 115, endPoint x: 362, endPoint y: 165, distance: 50.7
click at [362, 165] on p "Inspiration : L’Australie a déployé une série de webinaires internes, animés pa…" at bounding box center [461, 145] width 336 height 67
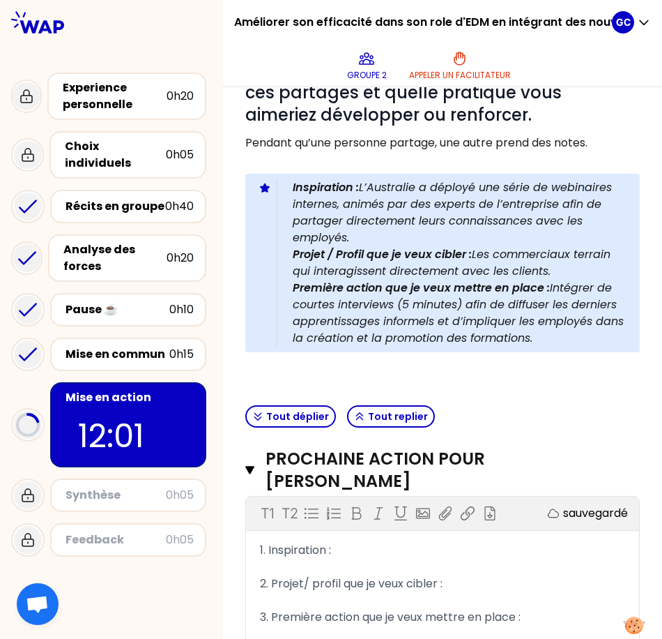
scroll to position [266, 0]
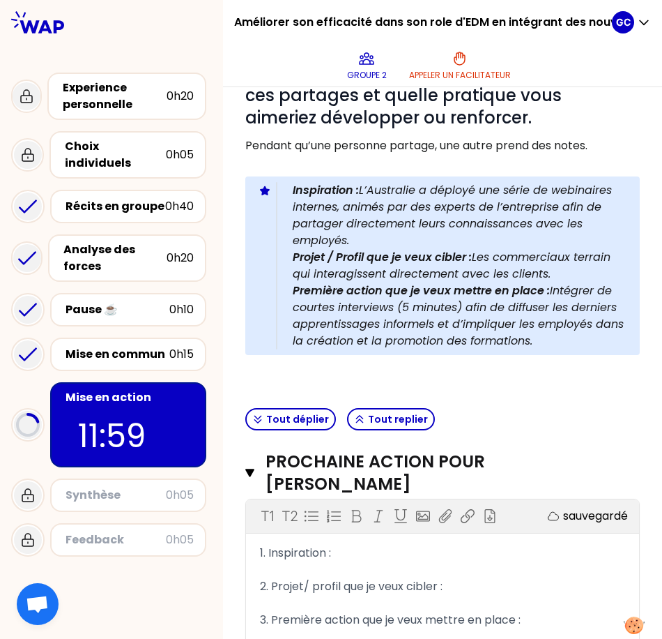
click at [493, 257] on p "Projet / Profil que je veux cibler : Les commerciaux terrain qui interagissent …" at bounding box center [461, 265] width 336 height 33
drag, startPoint x: 554, startPoint y: 284, endPoint x: 541, endPoint y: 361, distance: 77.8
click at [541, 349] on p "Première action que je veux mettre en place : Intégrer de courtes interviews (5…" at bounding box center [461, 315] width 336 height 67
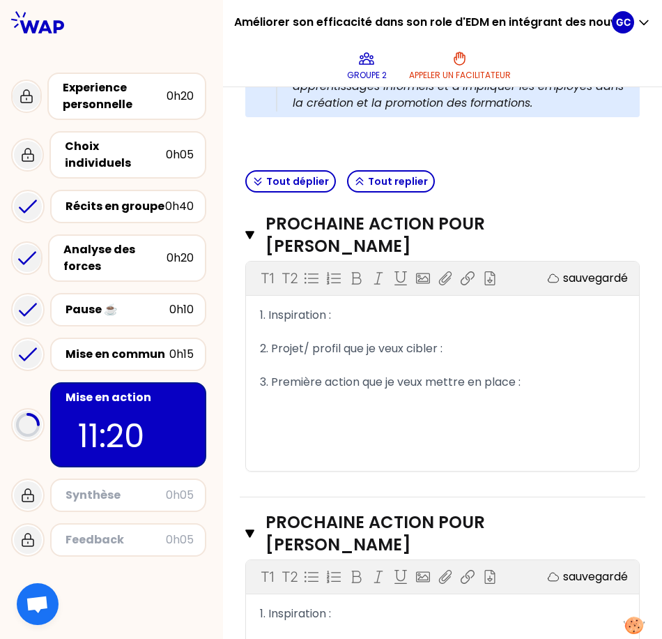
scroll to position [414, 0]
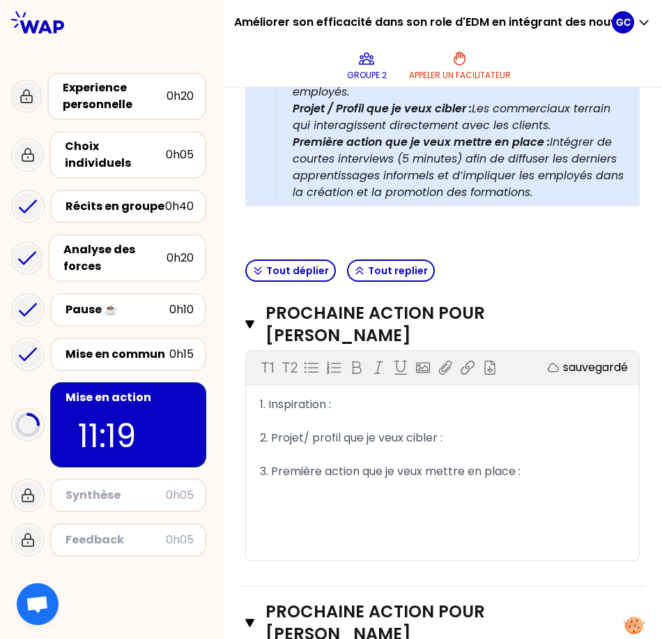
click at [394, 413] on div "1. Inspiration :" at bounding box center [442, 404] width 365 height 17
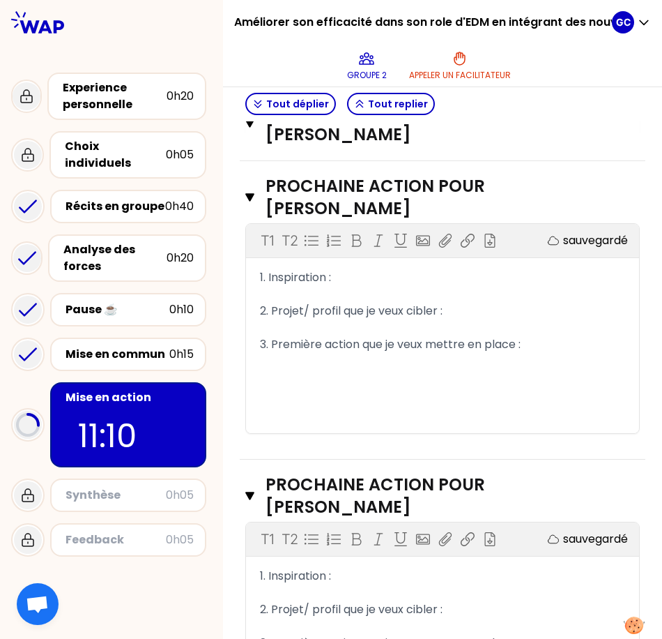
scroll to position [872, 0]
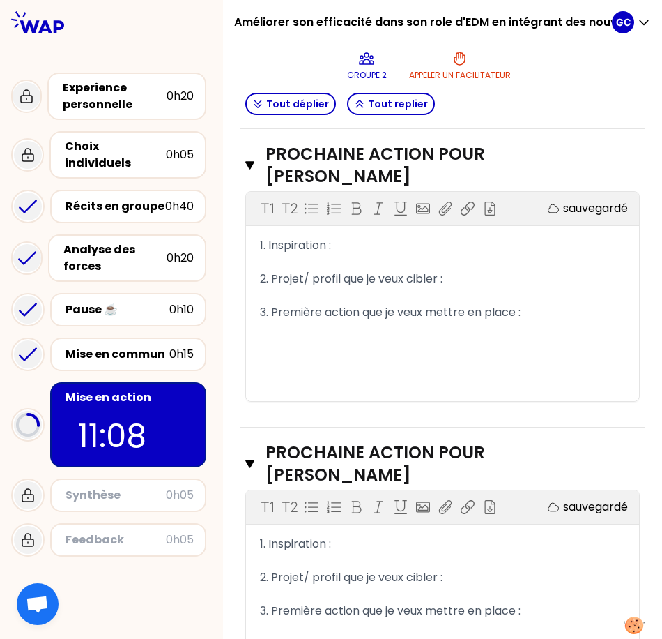
click at [436, 254] on div "1. Inspiration :" at bounding box center [442, 245] width 365 height 17
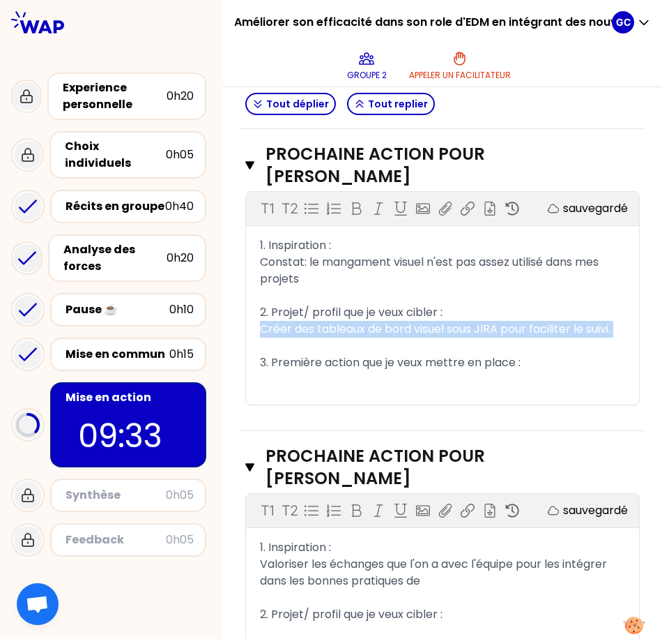
copy div "Créer des tableaux de bord visuel sous JIRA pour faciliter le suivi. ﻿"
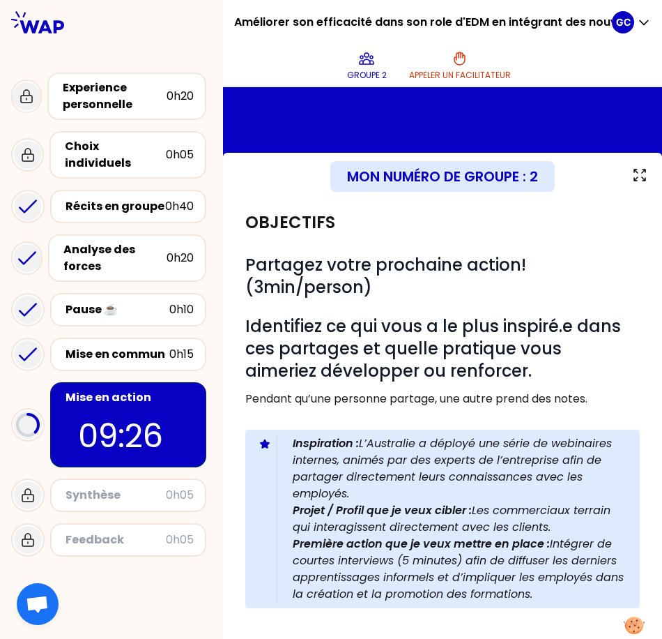
scroll to position [17, 0]
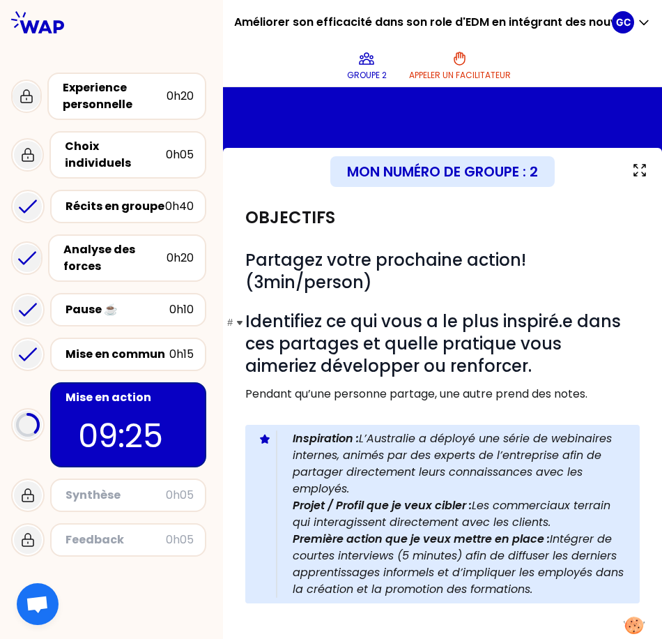
click at [480, 315] on span "Identifiez ce qui vous a le plus inspiré.e dans ces partages et quelle pratique…" at bounding box center [435, 344] width 380 height 68
click at [135, 411] on p "09:23" at bounding box center [128, 435] width 100 height 49
click at [632, 175] on icon at bounding box center [640, 170] width 17 height 17
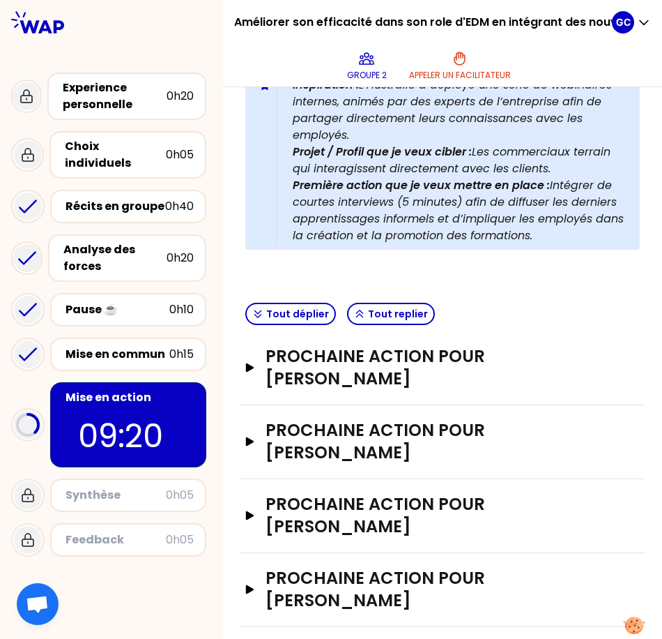
scroll to position [315, 0]
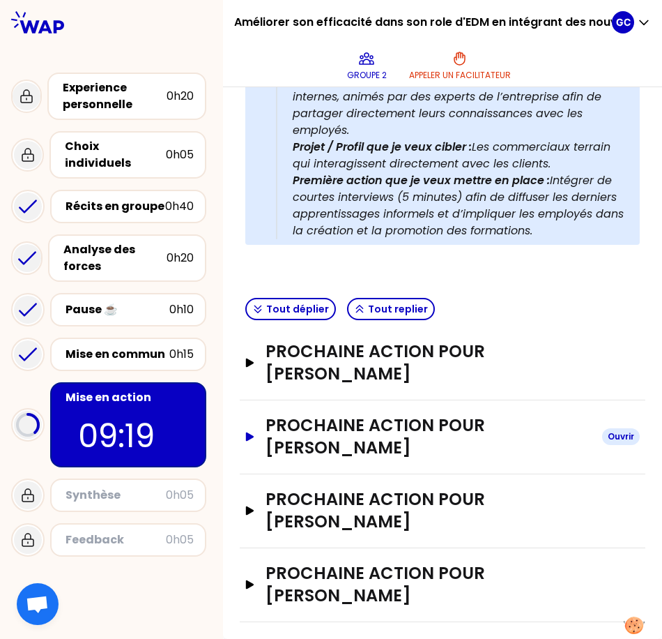
click at [423, 448] on h3 "Prochaine action pour [PERSON_NAME]" at bounding box center [429, 436] width 326 height 45
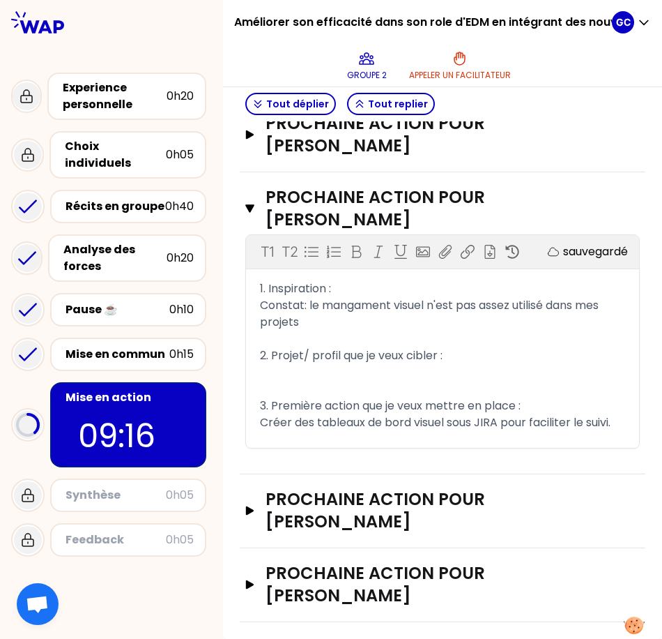
scroll to position [574, 0]
drag, startPoint x: 331, startPoint y: 416, endPoint x: 257, endPoint y: 397, distance: 75.8
click at [257, 397] on div "1. Inspiration : Constat: le mangament visuel n'est pas assez utilisé dans mes …" at bounding box center [442, 363] width 393 height 167
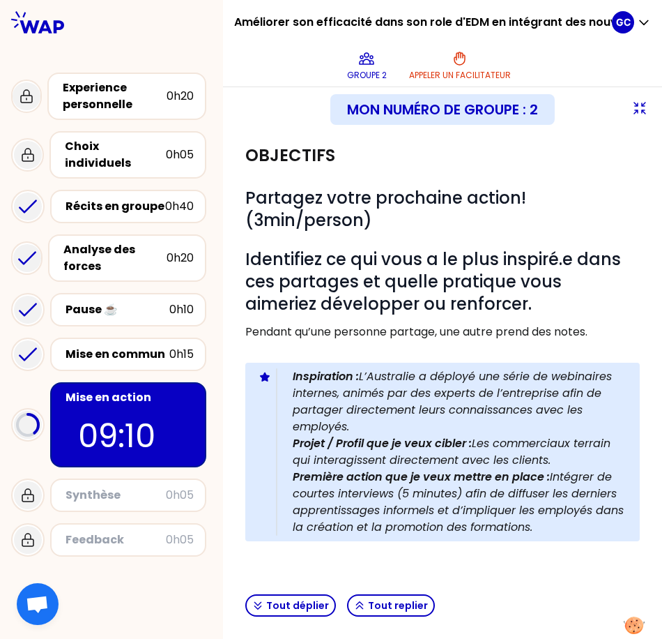
scroll to position [0, 0]
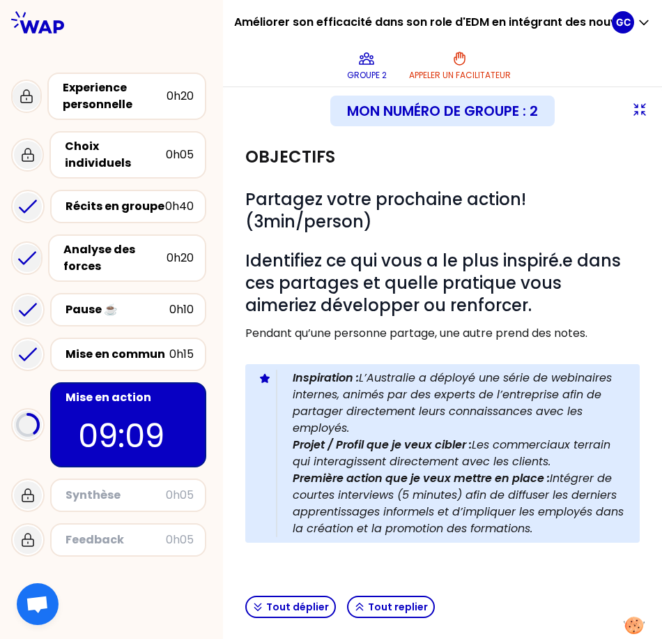
click at [635, 112] on icon at bounding box center [640, 109] width 11 height 11
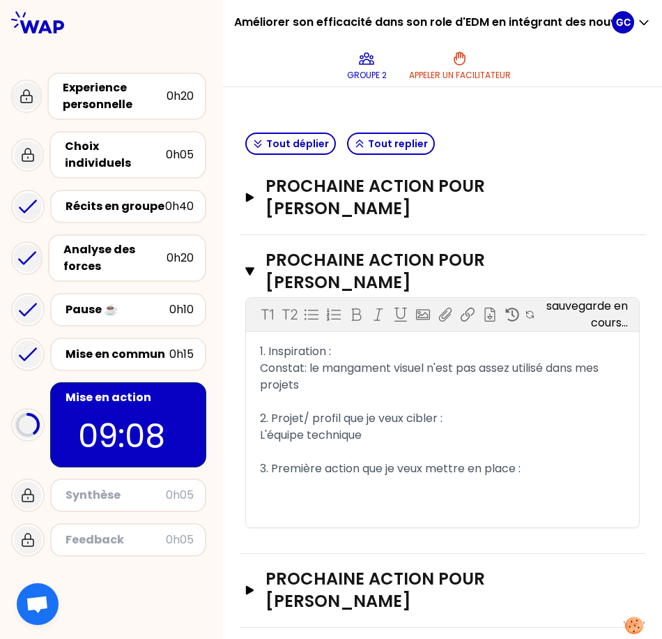
scroll to position [637, 0]
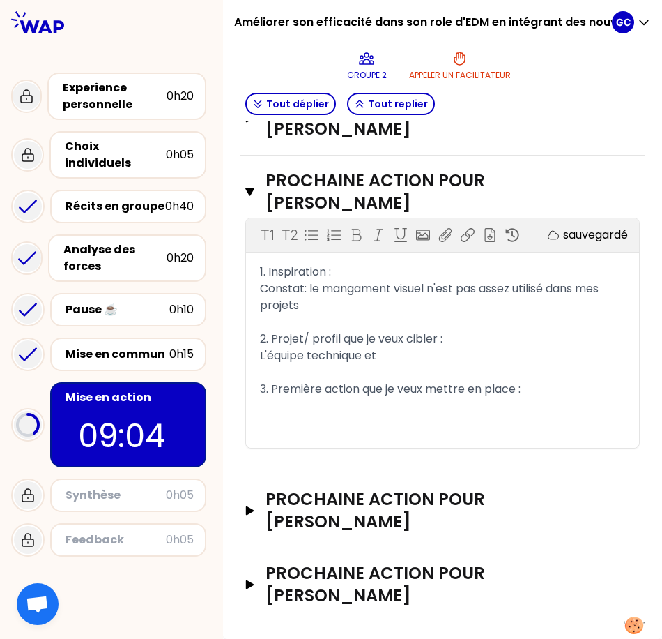
click at [397, 356] on div "L'équipe technique et" at bounding box center [442, 355] width 365 height 17
drag, startPoint x: 375, startPoint y: 358, endPoint x: 256, endPoint y: 361, distance: 119.3
click at [357, 360] on span "L'équipe technique et le ma" at bounding box center [335, 355] width 150 height 16
drag, startPoint x: 458, startPoint y: 361, endPoint x: 373, endPoint y: 357, distance: 85.1
click at [368, 357] on div "L'équipe technique et le manageme" at bounding box center [442, 355] width 365 height 17
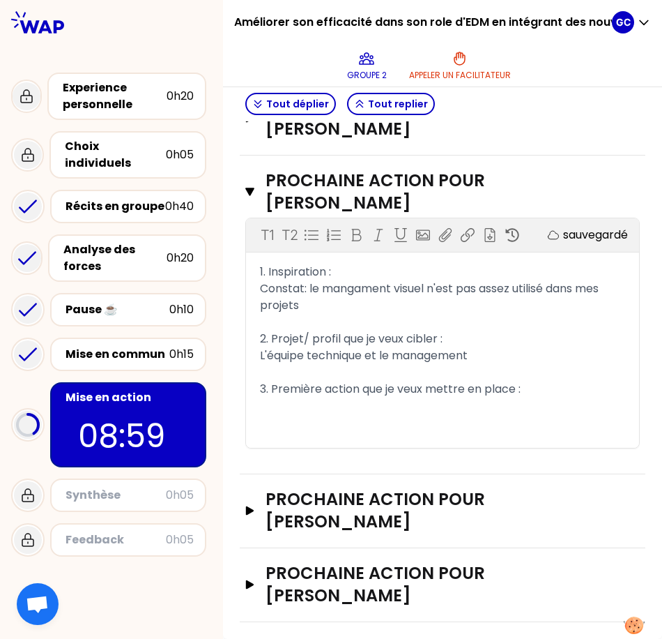
click at [335, 419] on div at bounding box center [442, 413] width 365 height 33
click at [365, 404] on div at bounding box center [442, 413] width 365 height 33
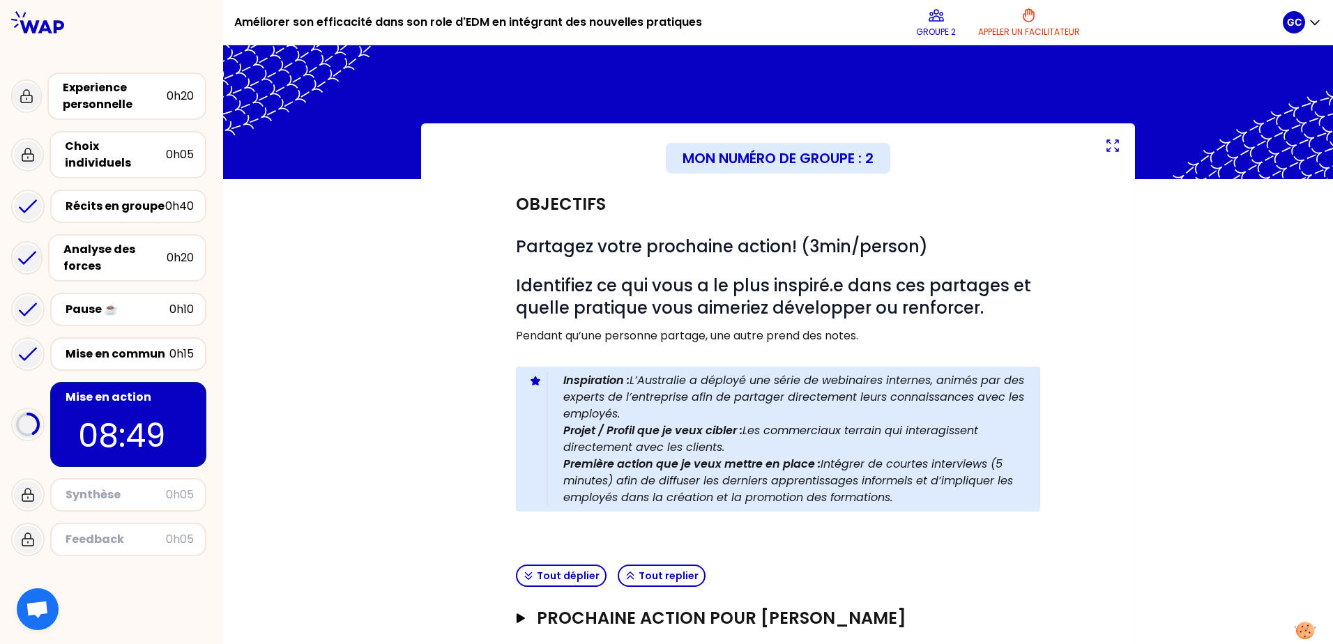
scroll to position [0, 0]
click at [1112, 137] on div "Mon numéro de groupe : 2 Objectifs # Partagez votre prochaine action! (3min/per…" at bounding box center [778, 589] width 714 height 932
click at [118, 416] on p "08:45" at bounding box center [128, 435] width 100 height 49
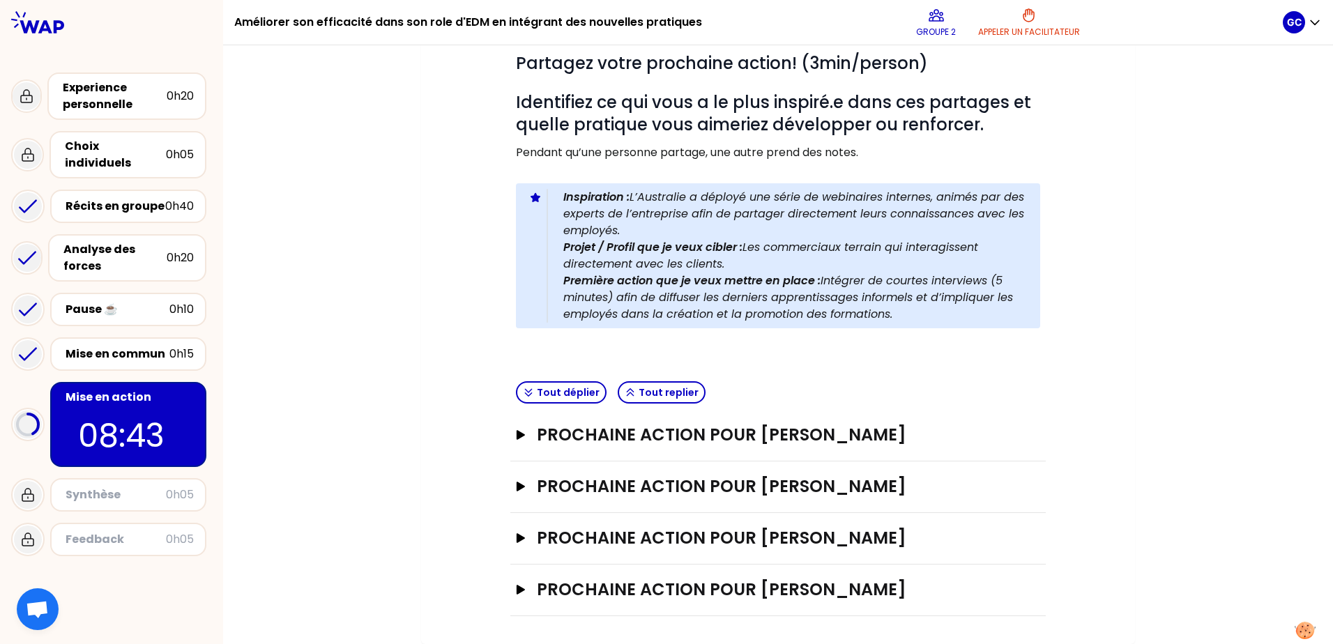
scroll to position [206, 0]
click at [731, 503] on div "Prochaine action pour [PERSON_NAME]" at bounding box center [778, 488] width 536 height 52
click at [684, 476] on h3 "Prochaine action pour [PERSON_NAME]" at bounding box center [764, 487] width 455 height 22
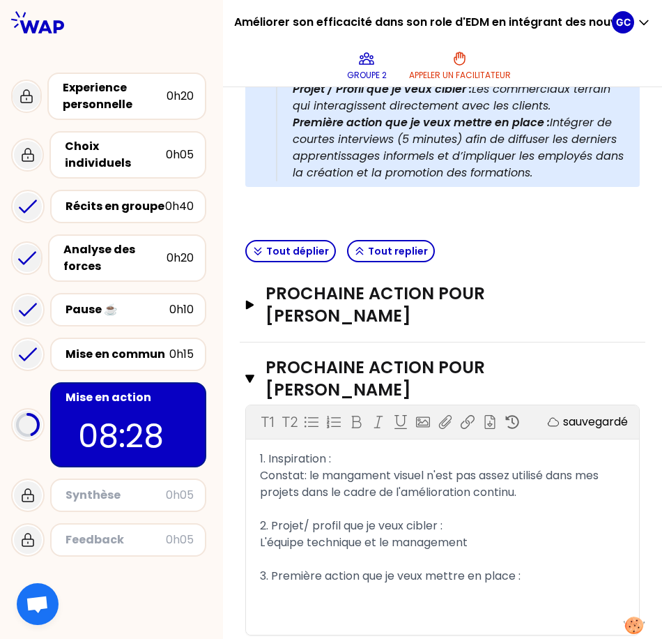
scroll to position [637, 0]
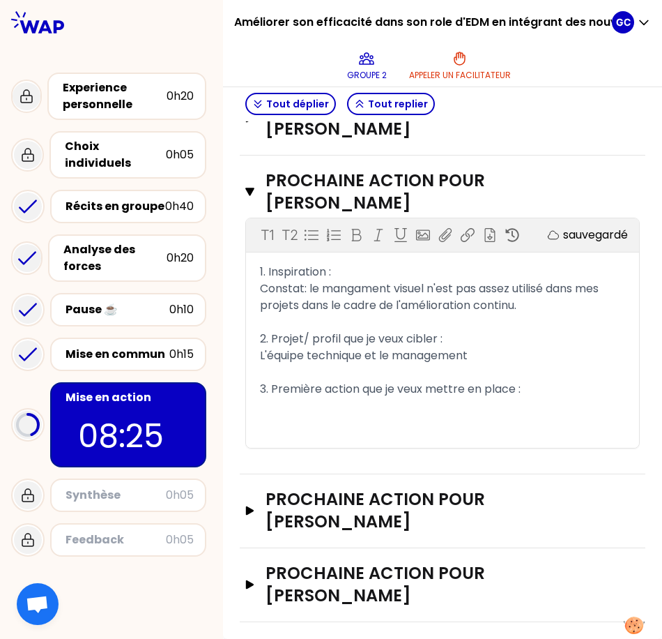
click at [339, 408] on div at bounding box center [442, 413] width 365 height 33
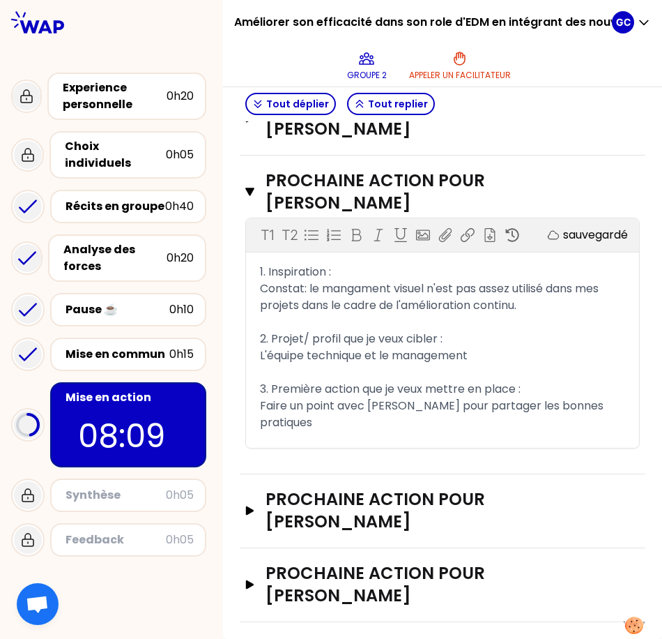
click at [499, 349] on div "L'équipe technique et le management" at bounding box center [442, 355] width 365 height 17
click at [615, 405] on div "1. Inspiration : Constat: le mangament visuel n'est pas assez utilisé dans mes …" at bounding box center [442, 356] width 393 height 184
click at [606, 405] on div "Faire un point avec [PERSON_NAME] pour partager les bonnes pratiques" at bounding box center [442, 413] width 365 height 33
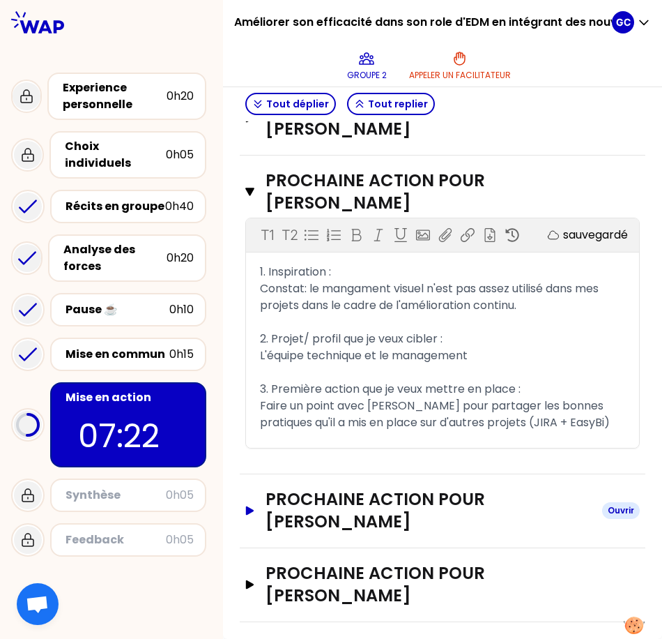
click at [434, 492] on h3 "Prochaine action pour [PERSON_NAME]" at bounding box center [429, 510] width 326 height 45
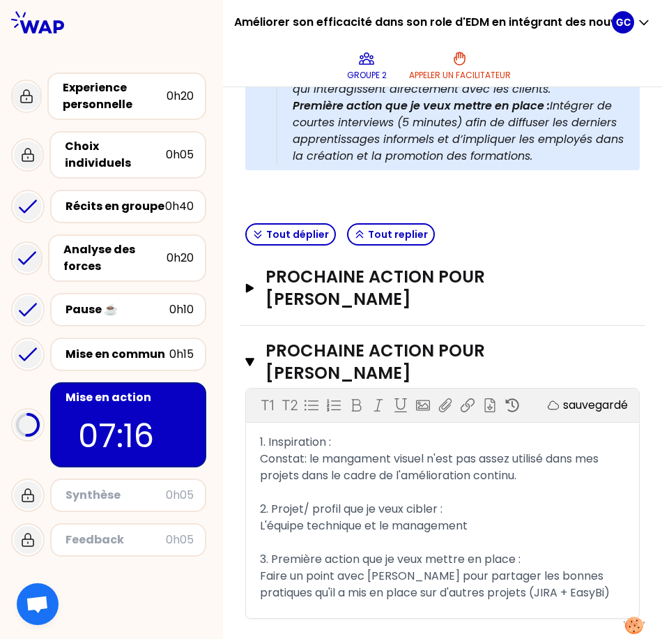
scroll to position [489, 0]
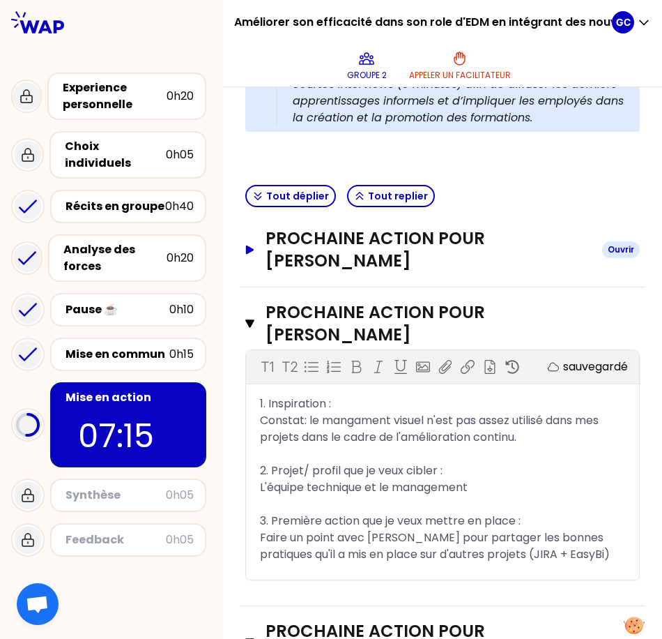
click at [471, 258] on h3 "Prochaine action pour [PERSON_NAME]" at bounding box center [429, 249] width 326 height 45
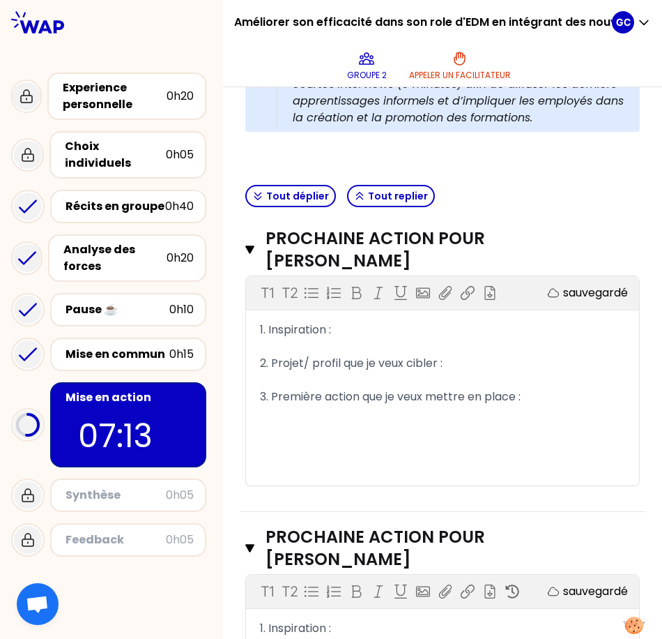
click at [332, 355] on div "﻿" at bounding box center [442, 346] width 365 height 17
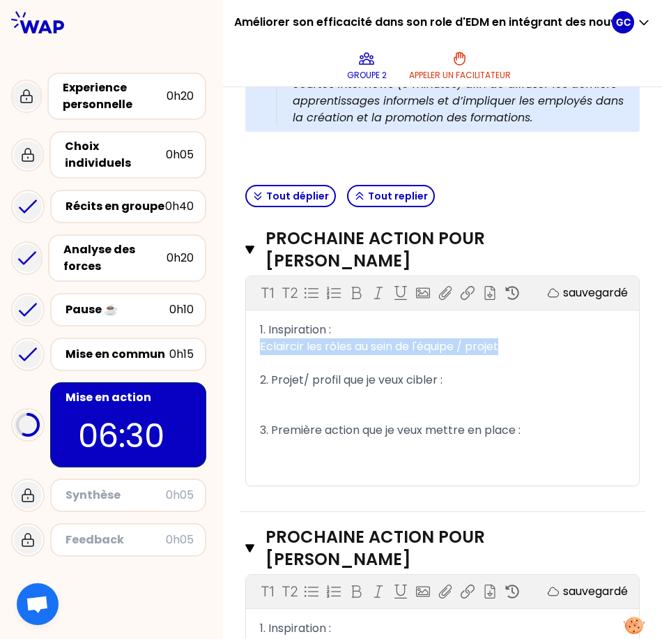
drag, startPoint x: 517, startPoint y: 359, endPoint x: 244, endPoint y: 365, distance: 273.4
click at [244, 365] on div "Prochaine action pour [PERSON_NAME] Fermer T1 T2 Exporter sauvegardé 1. Inspira…" at bounding box center [443, 362] width 406 height 298
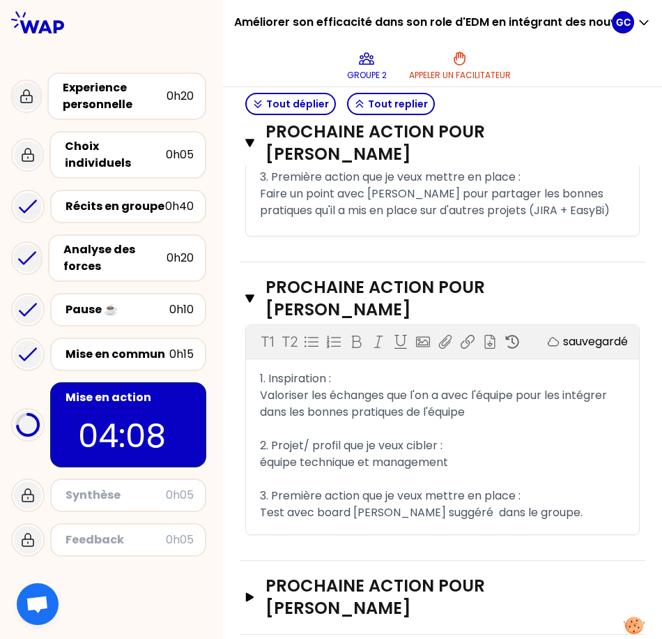
scroll to position [1103, 0]
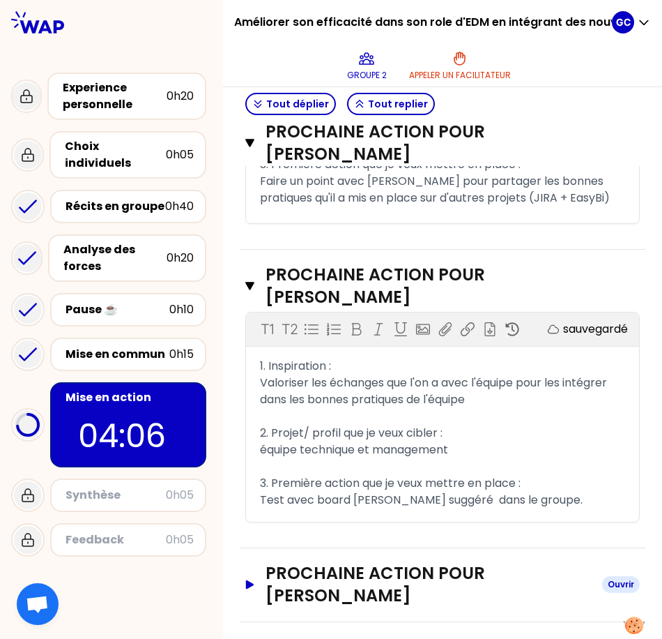
click at [482, 570] on h3 "Prochaine action pour [PERSON_NAME]" at bounding box center [429, 584] width 326 height 45
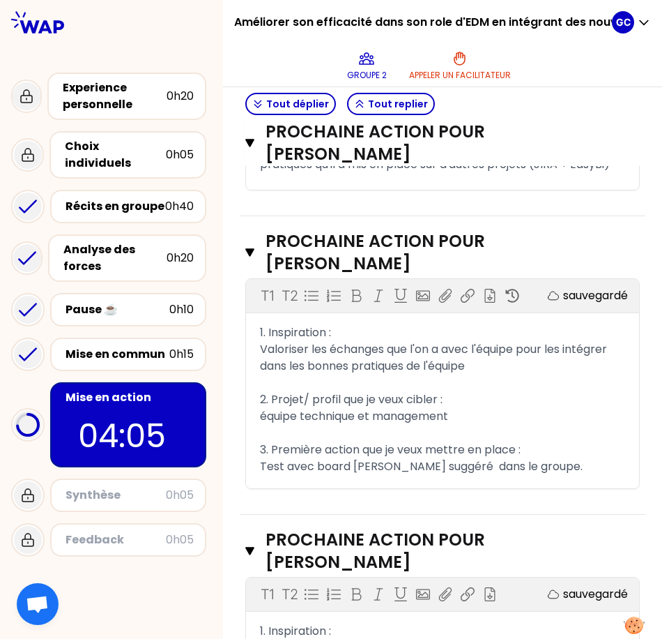
scroll to position [1328, 0]
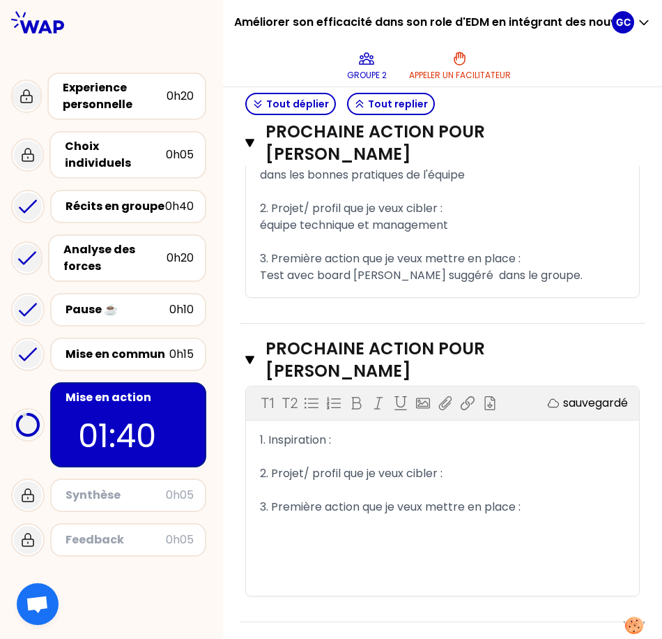
click at [427, 444] on div "1. Inspiration :" at bounding box center [442, 440] width 365 height 17
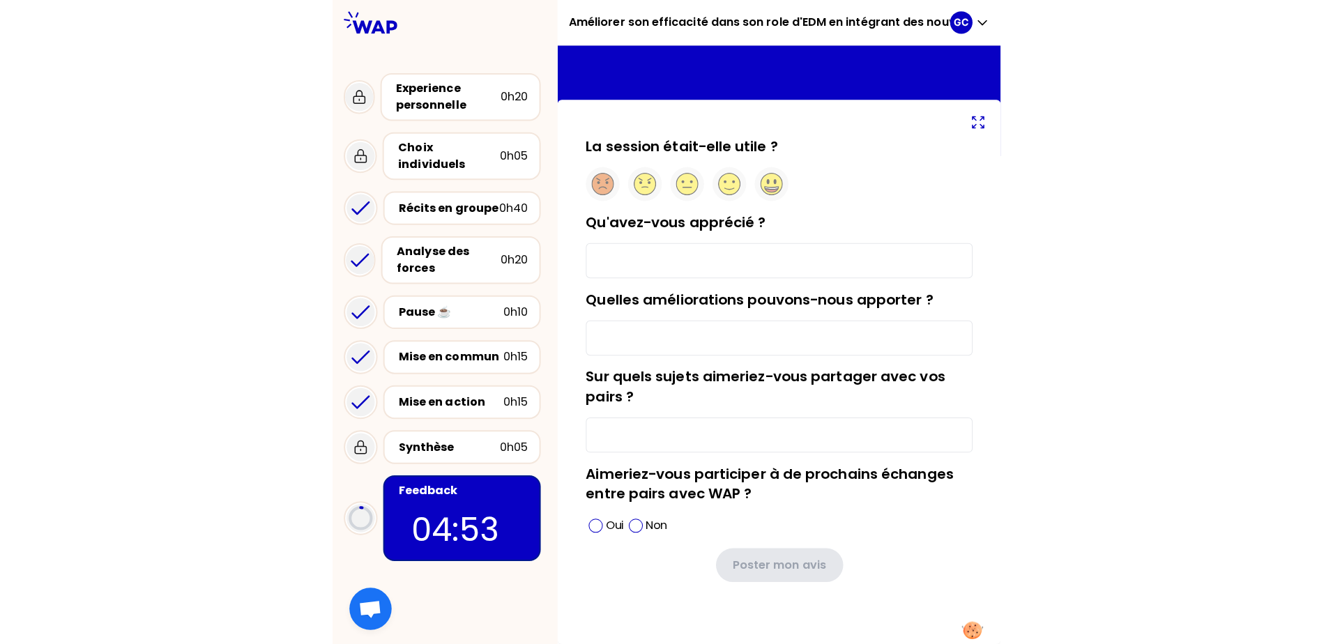
scroll to position [2, 0]
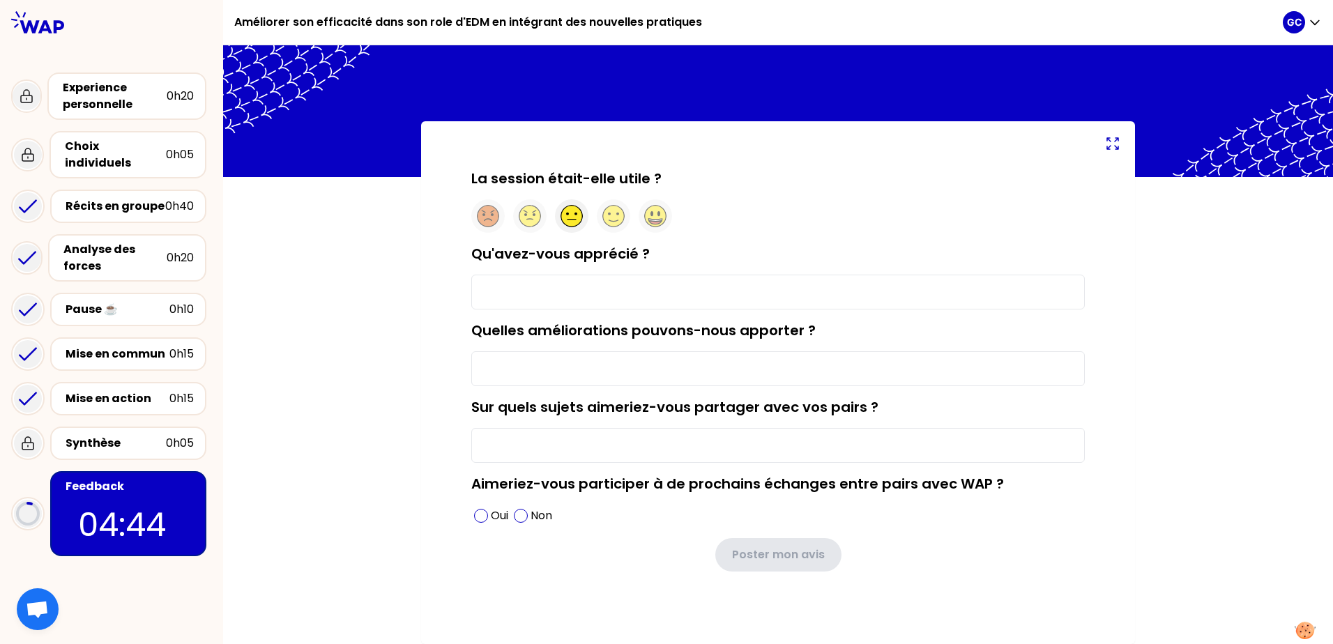
click at [574, 226] on div at bounding box center [571, 215] width 33 height 33
click at [606, 278] on input "Qu'avez-vous apprécié ?" at bounding box center [778, 292] width 614 height 35
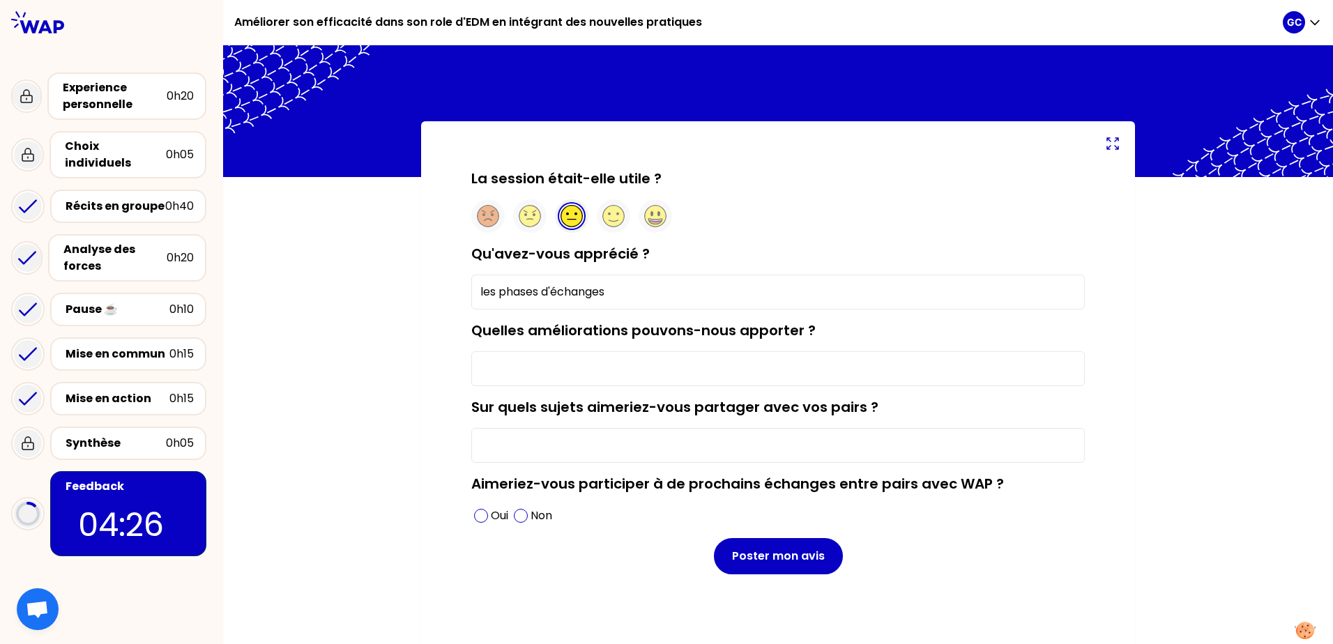
type input "les phases d'échanges"
click at [561, 368] on input "Quelles améliorations pouvons-nous apporter ?" at bounding box center [778, 368] width 614 height 35
click at [555, 442] on input "Sur quels sujets aimeriez-vous partager avec vos pairs ?" at bounding box center [778, 445] width 614 height 35
click at [502, 359] on input "Quelles améliorations pouvons-nous apporter ?" at bounding box center [778, 368] width 614 height 35
click at [507, 438] on input "Sur quels sujets aimeriez-vous partager avec vos pairs ?" at bounding box center [778, 445] width 614 height 35
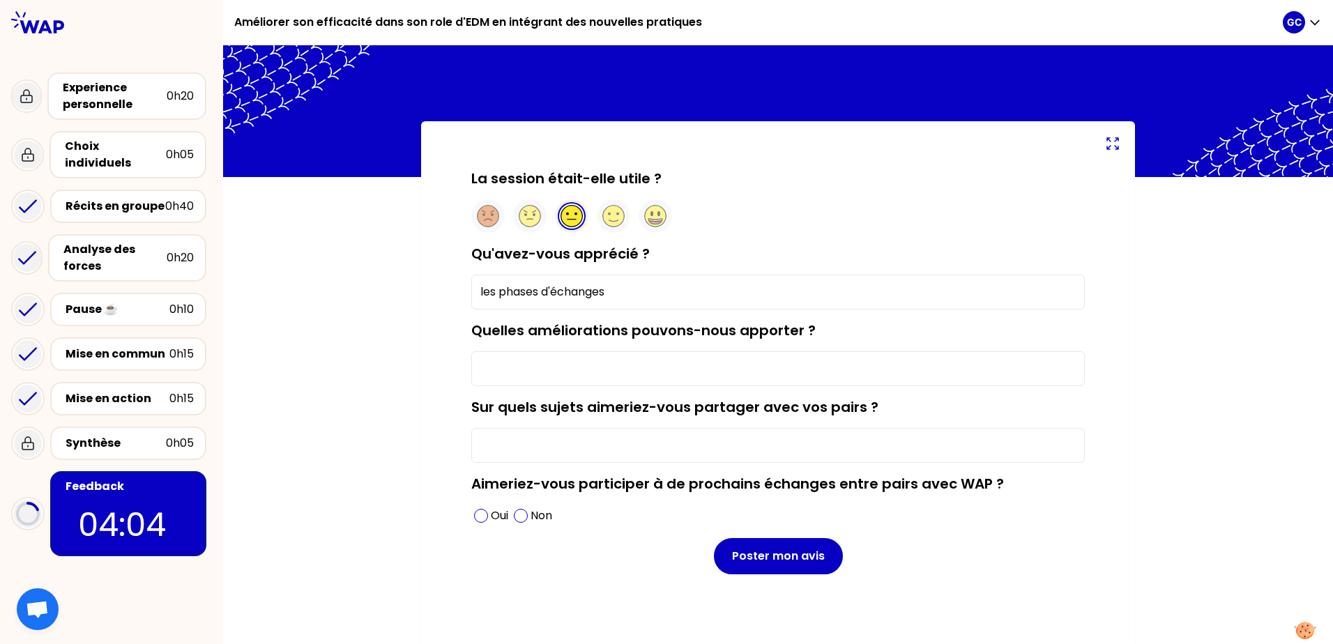
click at [510, 377] on input "Quelles améliorations pouvons-nous apporter ?" at bounding box center [778, 368] width 614 height 35
click at [548, 450] on input "Sur quels sujets aimeriez-vous partager avec vos pairs ?" at bounding box center [778, 445] width 614 height 35
click at [513, 526] on div "Non" at bounding box center [533, 516] width 44 height 22
click at [713, 374] on input "Quelles améliorations pouvons-nous apporter ?" at bounding box center [778, 368] width 614 height 35
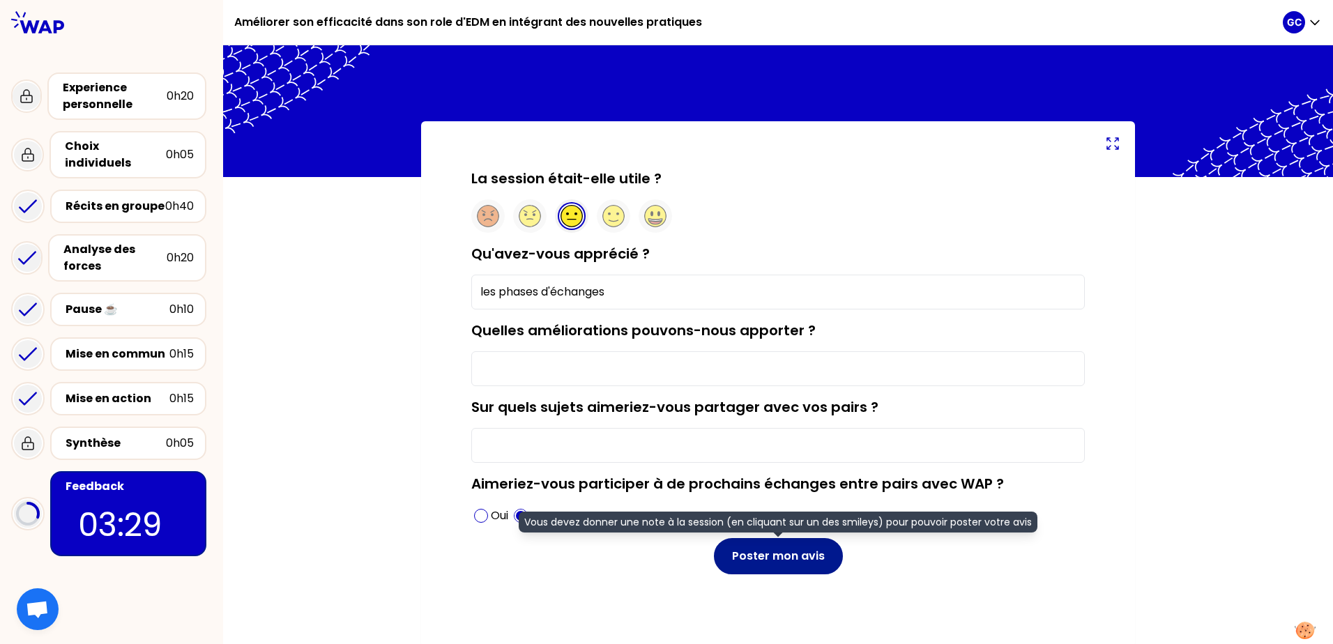
click at [785, 551] on button "Poster mon avis" at bounding box center [778, 556] width 129 height 36
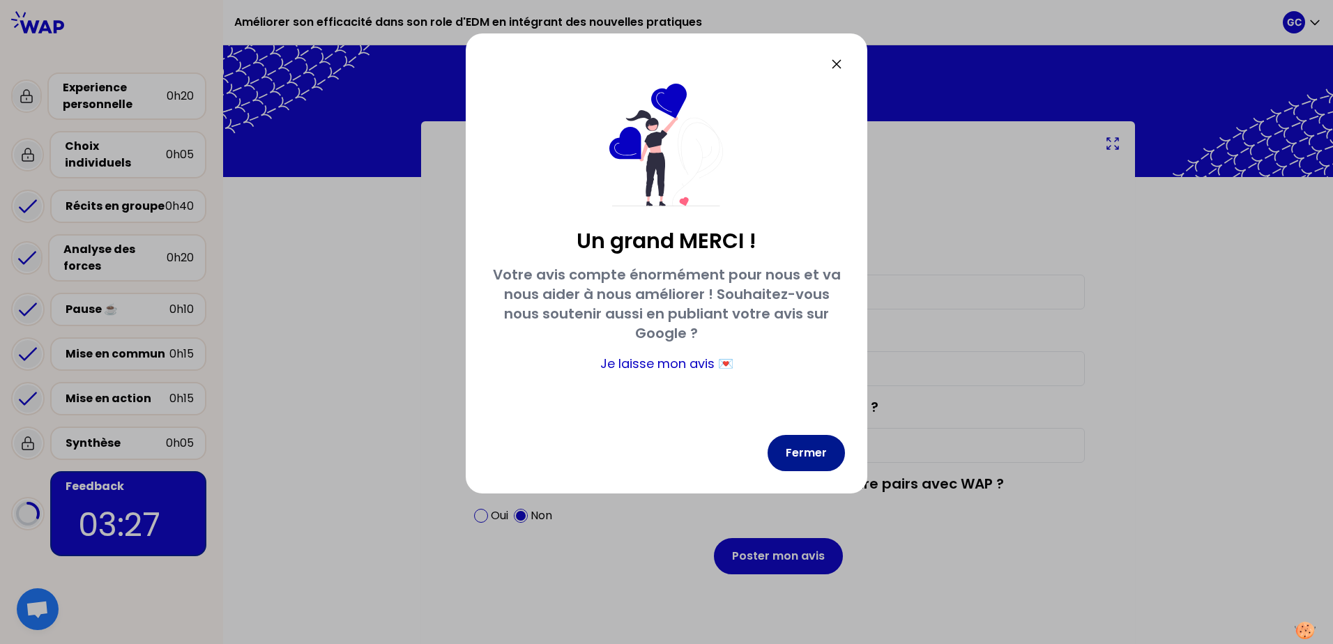
click at [830, 445] on button "Fermer" at bounding box center [806, 453] width 77 height 36
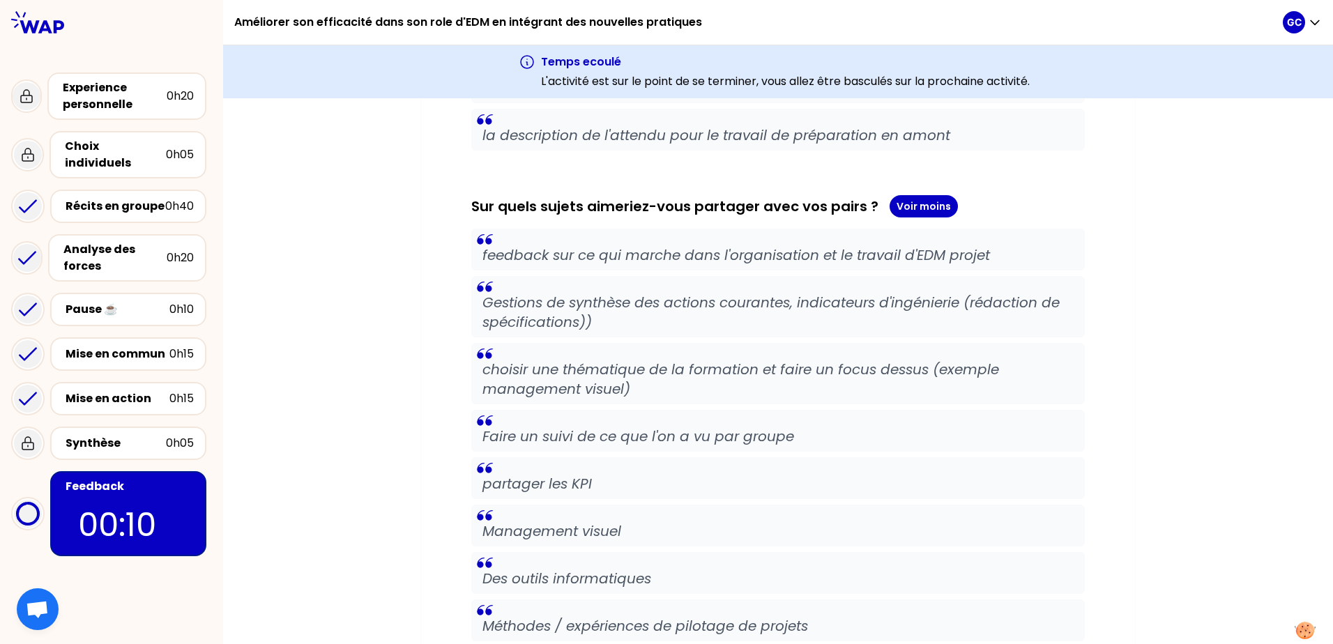
scroll to position [1879, 0]
